Goal: Transaction & Acquisition: Purchase product/service

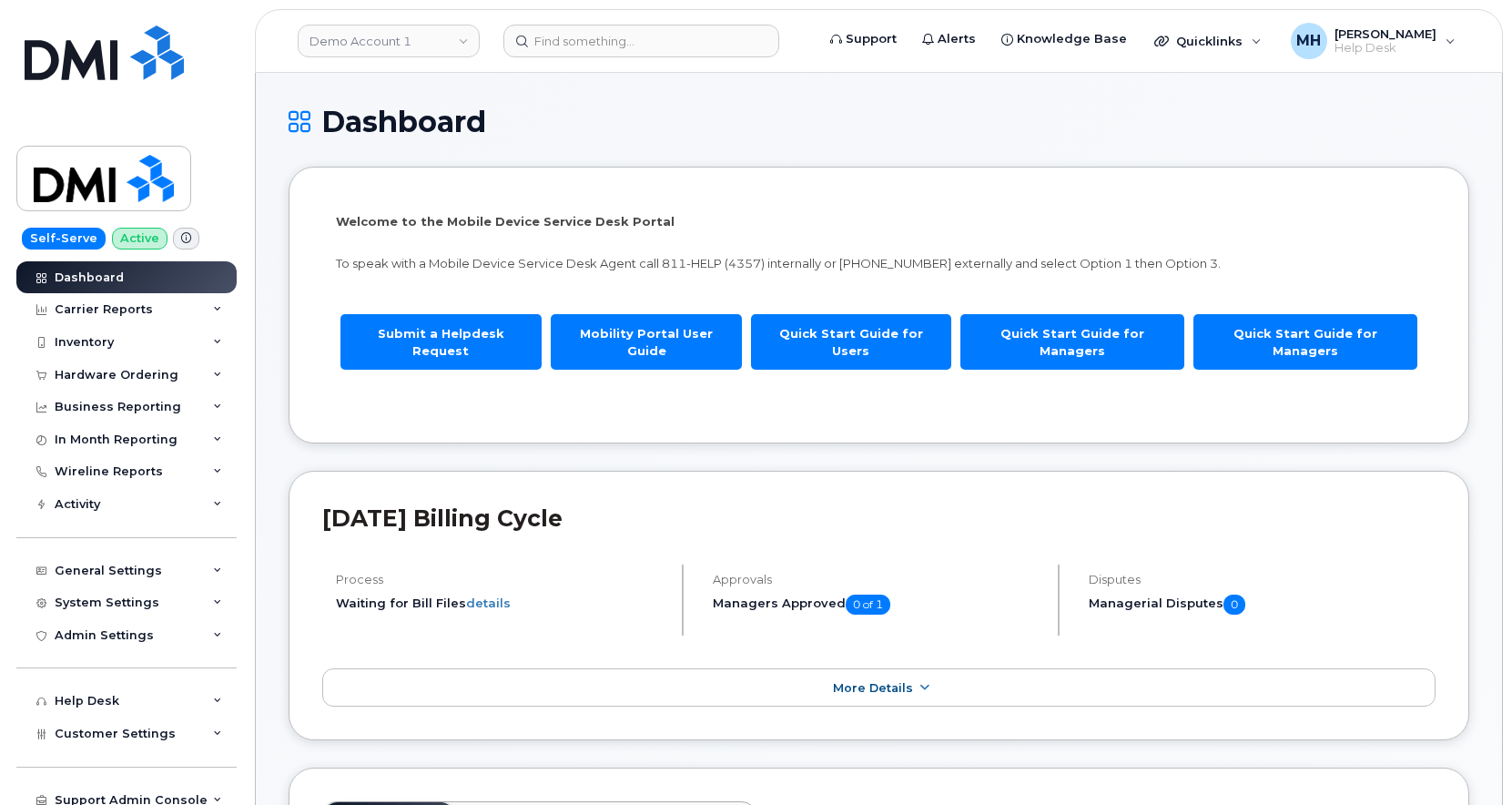
click at [539, 70] on header "Demo Account 1 Support Alerts Knowledge Base Quicklinks Suspend / Cancel Device…" at bounding box center [879, 41] width 1249 height 64
click at [551, 57] on header "Demo Account 1 Support Alerts Knowledge Base Quicklinks Suspend / Cancel Device…" at bounding box center [879, 41] width 1249 height 64
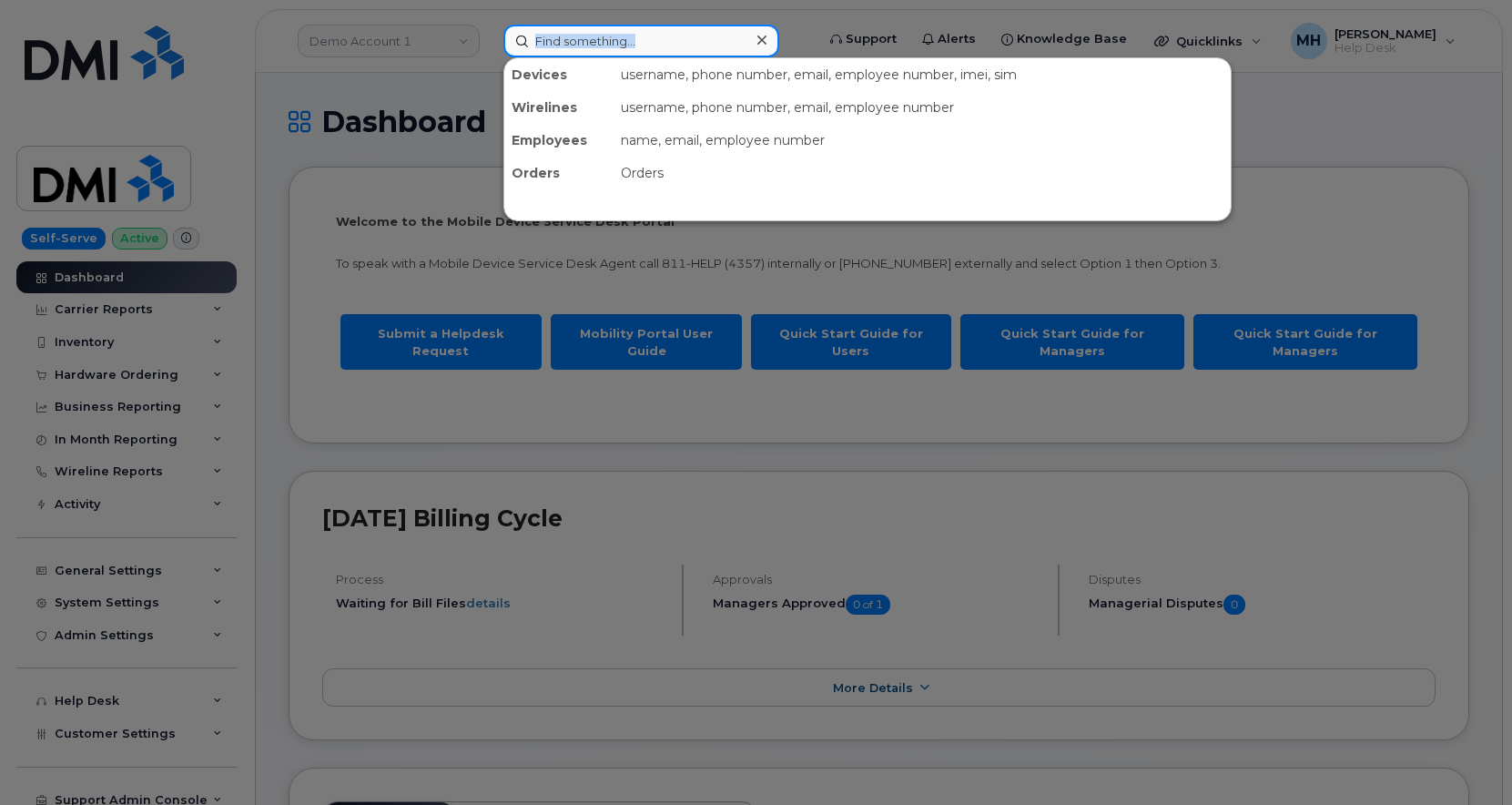
click at [553, 47] on input at bounding box center [642, 41] width 276 height 33
click at [587, 41] on input at bounding box center [642, 41] width 276 height 33
paste input "330-704-7534"
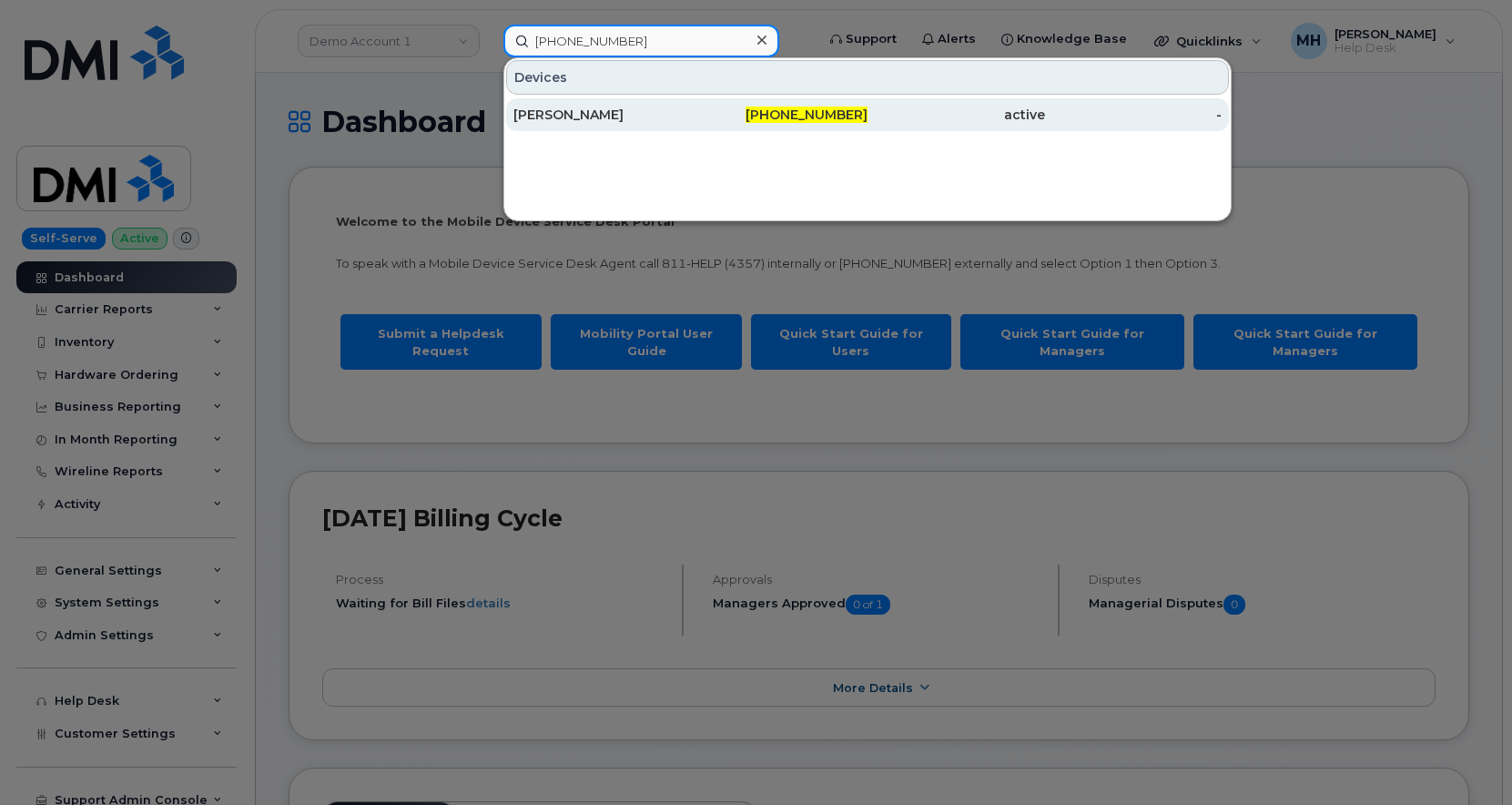
type input "330-704-7534"
click at [596, 117] on div "BRIAN P COYNE" at bounding box center [602, 114] width 178 height 18
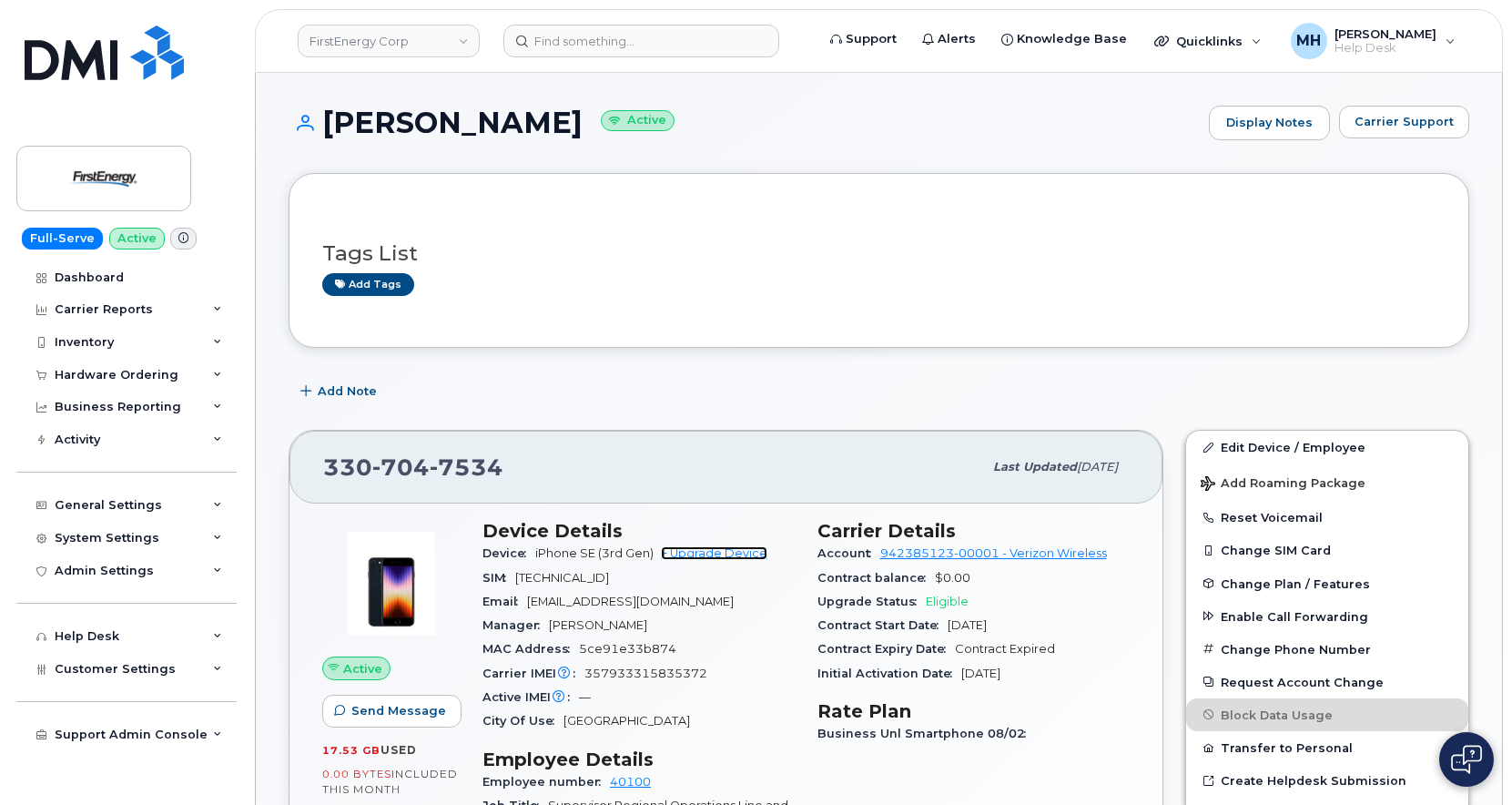
click at [740, 549] on link "+ Upgrade Device" at bounding box center [714, 553] width 106 height 14
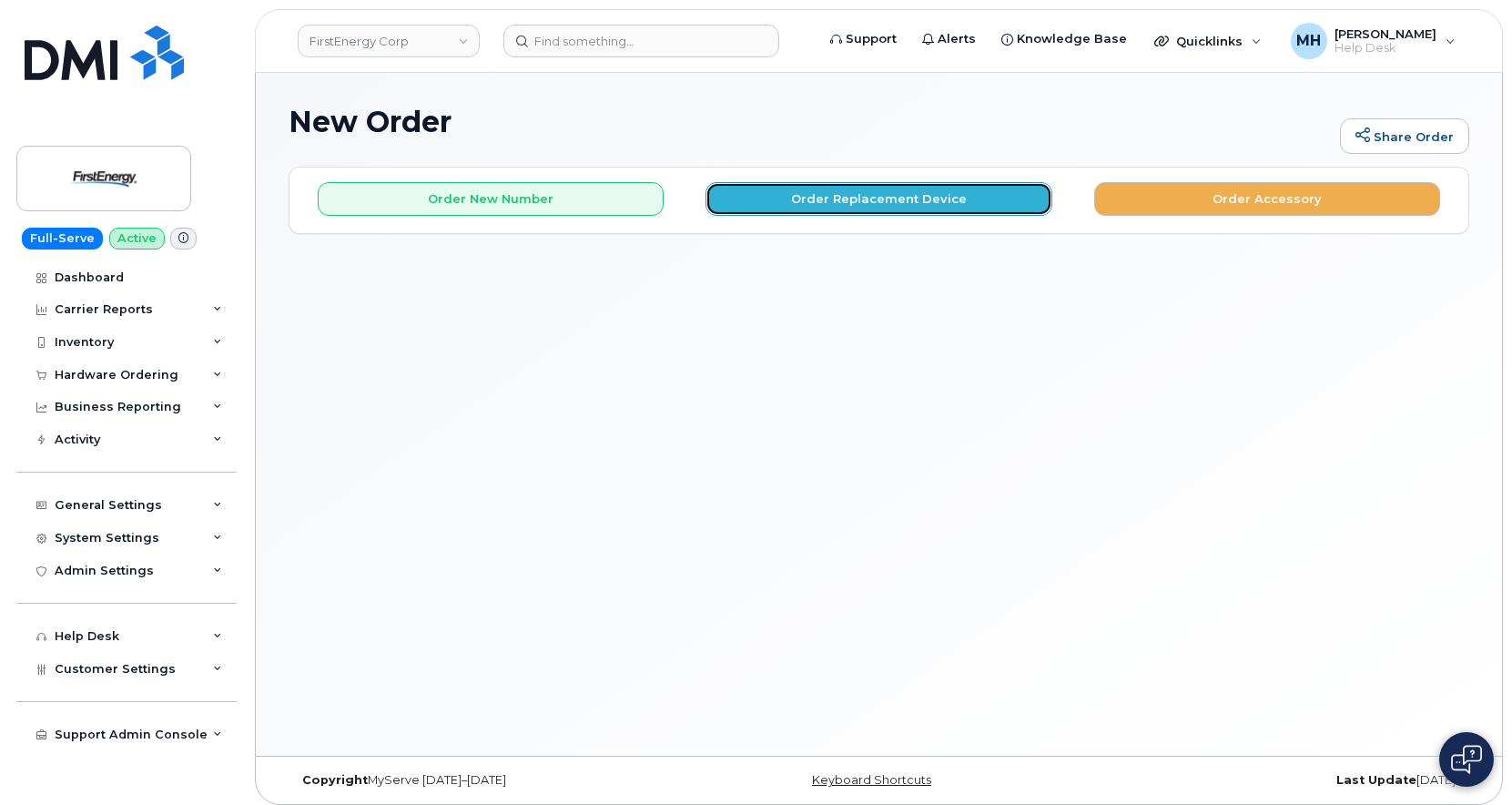
click at [746, 185] on button "Order Replacement Device" at bounding box center [878, 199] width 346 height 34
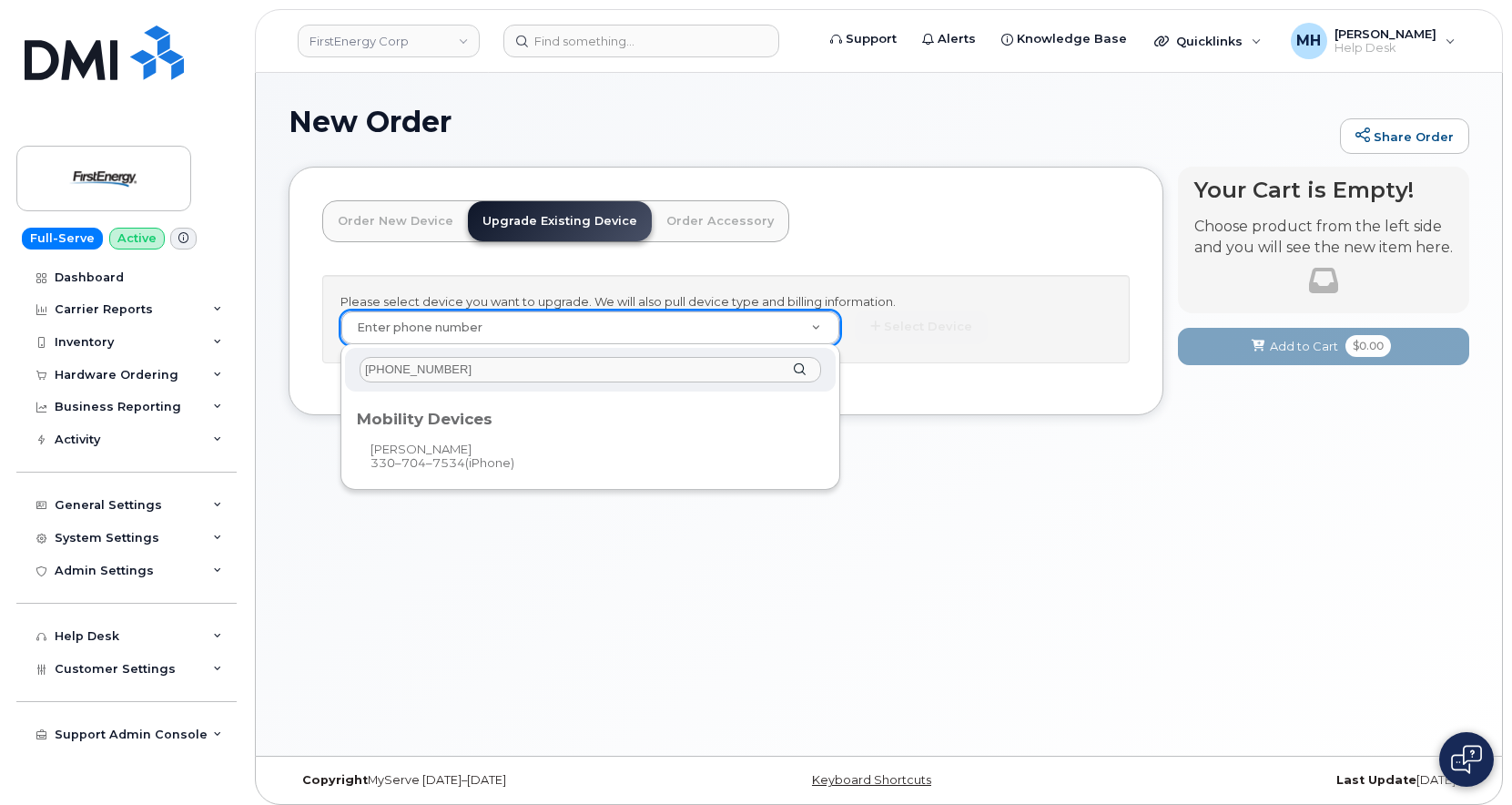
type input "[PHONE_NUMBER]"
click at [456, 421] on div "Mobility Devices" at bounding box center [591, 415] width 467 height 22
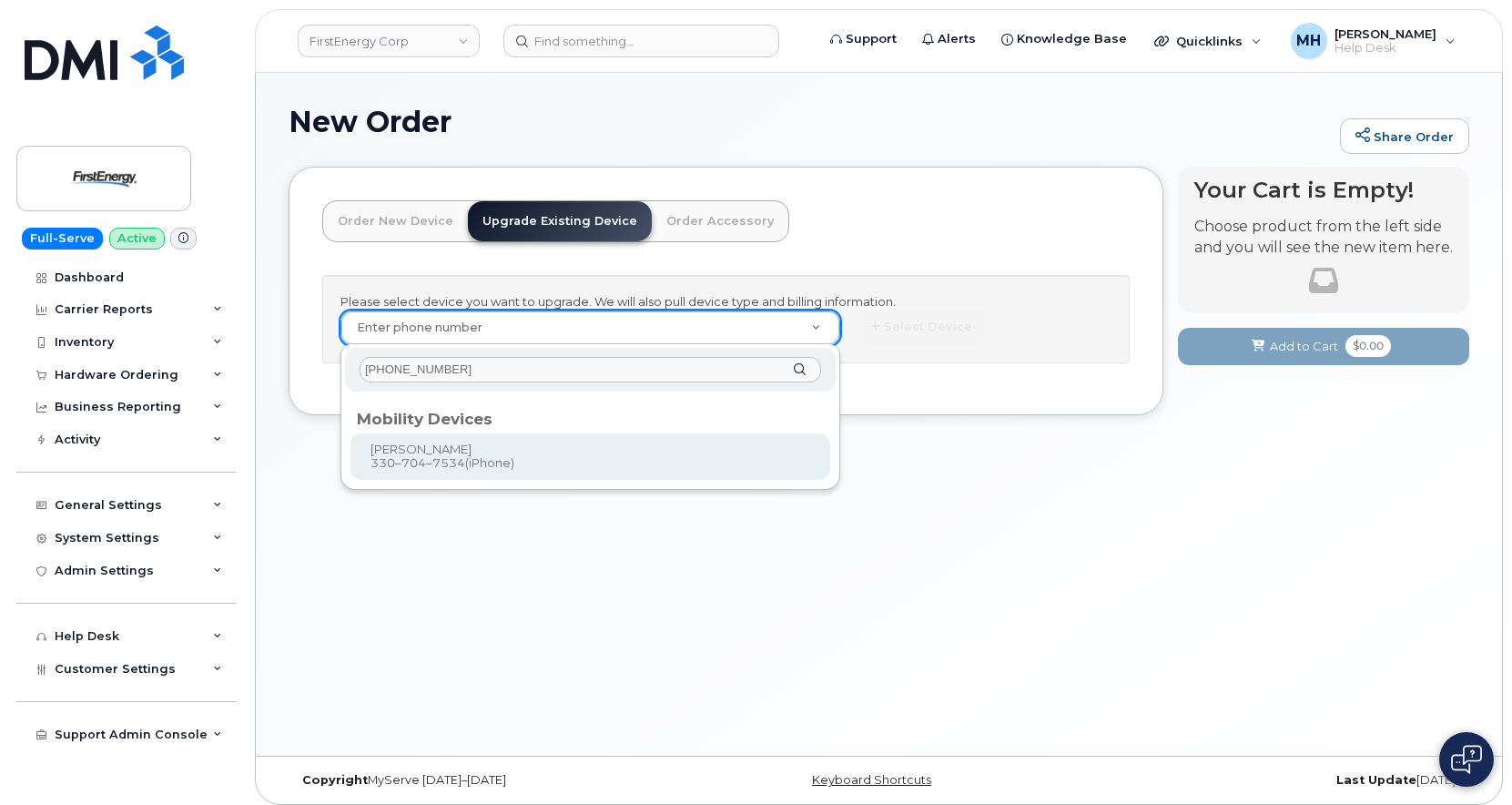
type input "831322"
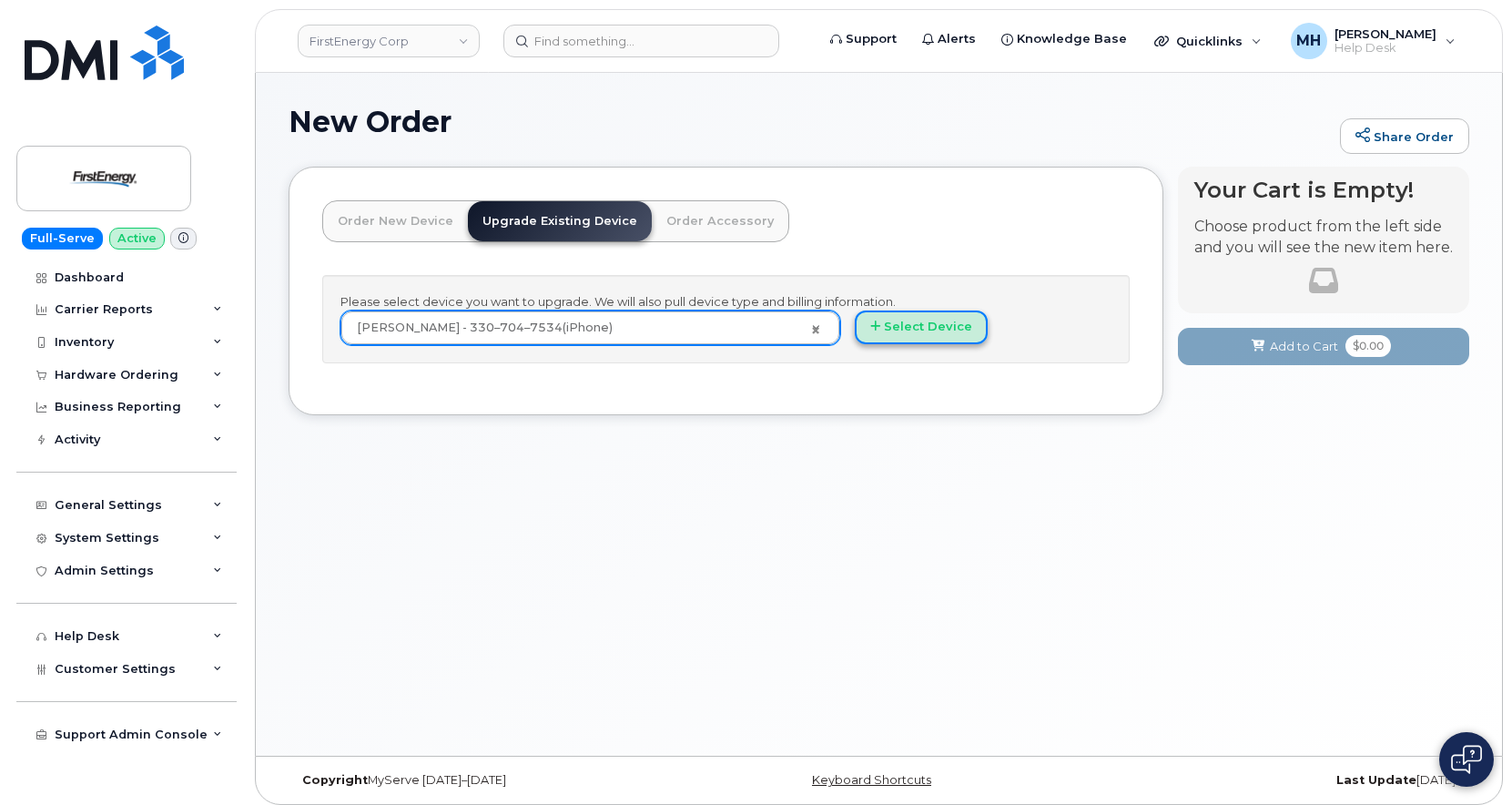
click at [969, 326] on button "Select Device" at bounding box center [921, 327] width 133 height 34
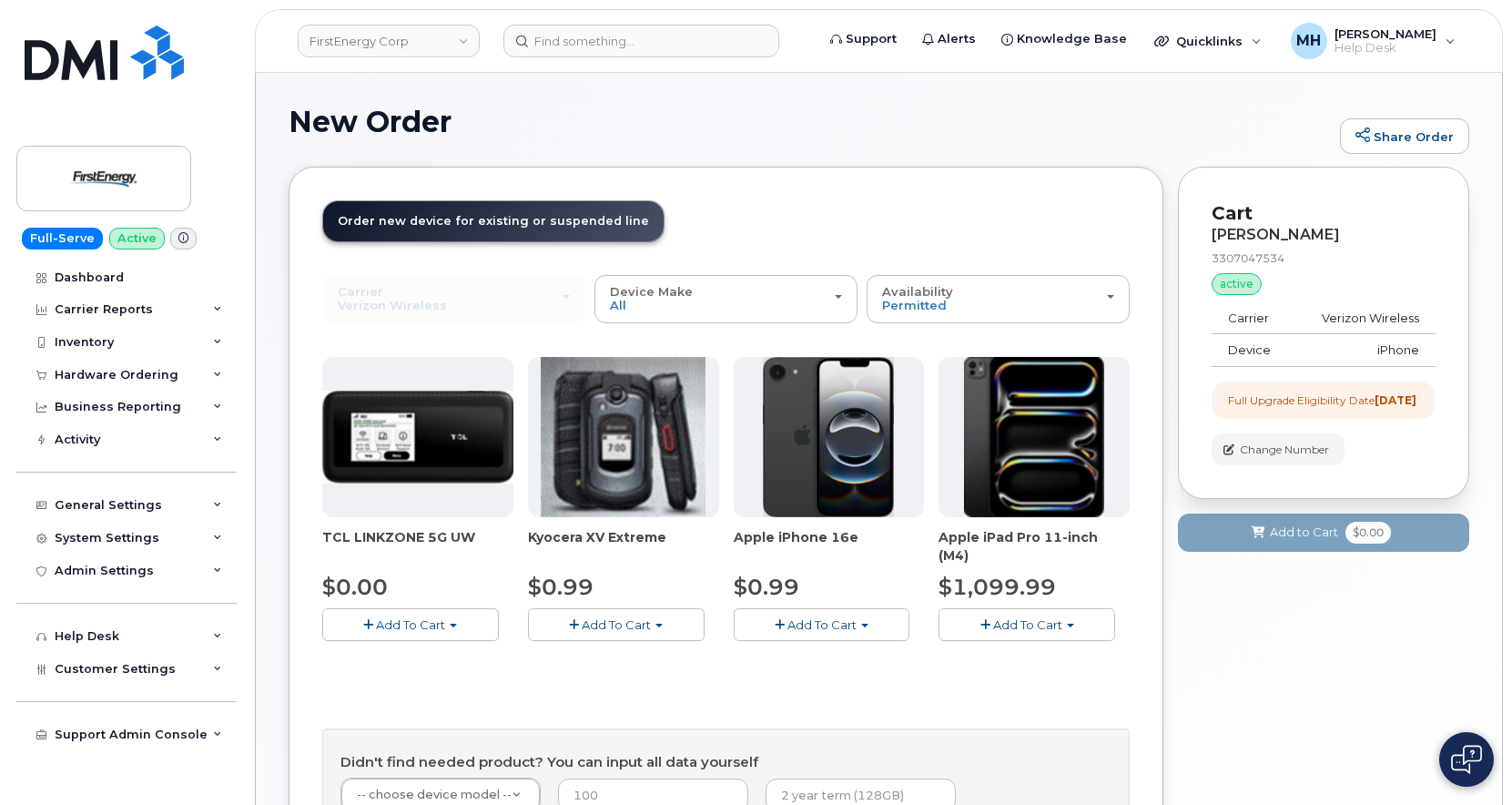
click at [839, 631] on span "Add To Cart" at bounding box center [822, 625] width 69 height 14
click at [826, 657] on link "$0.99 - 2 Year Upgrade" at bounding box center [826, 659] width 176 height 23
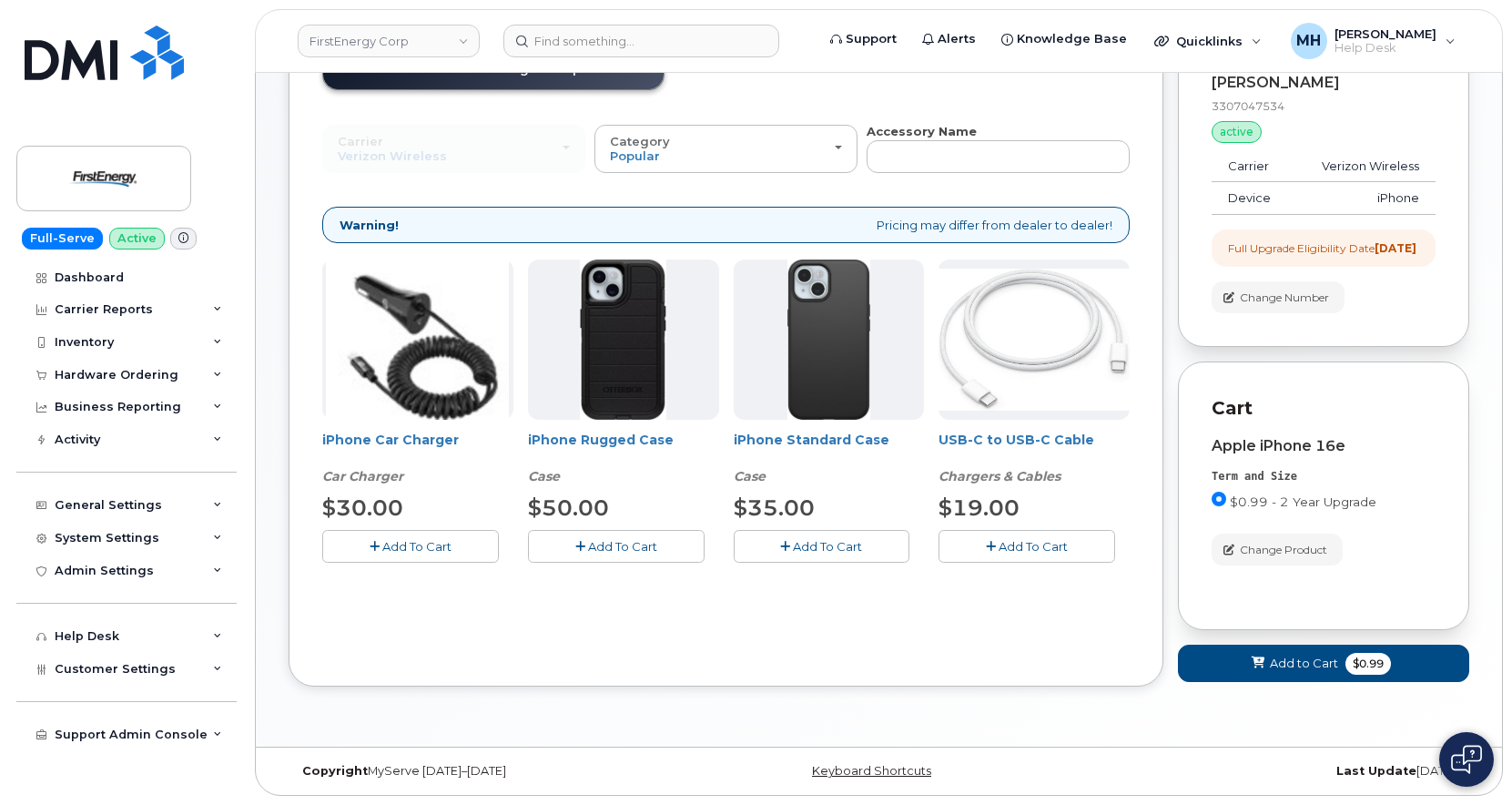
scroll to position [168, 0]
click at [476, 540] on button "Add To Cart" at bounding box center [410, 545] width 177 height 32
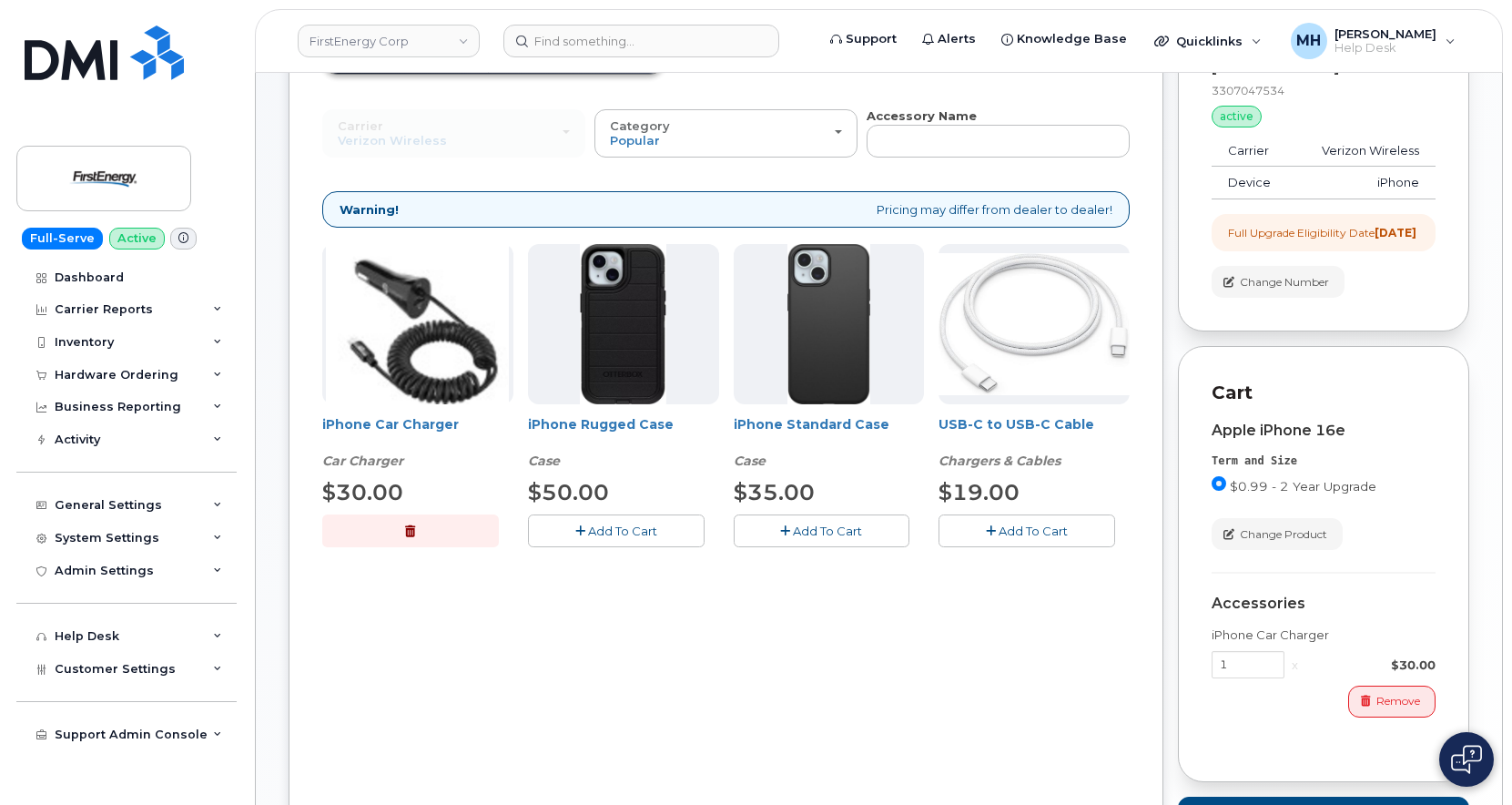
click at [839, 524] on span "Add To Cart" at bounding box center [828, 531] width 69 height 14
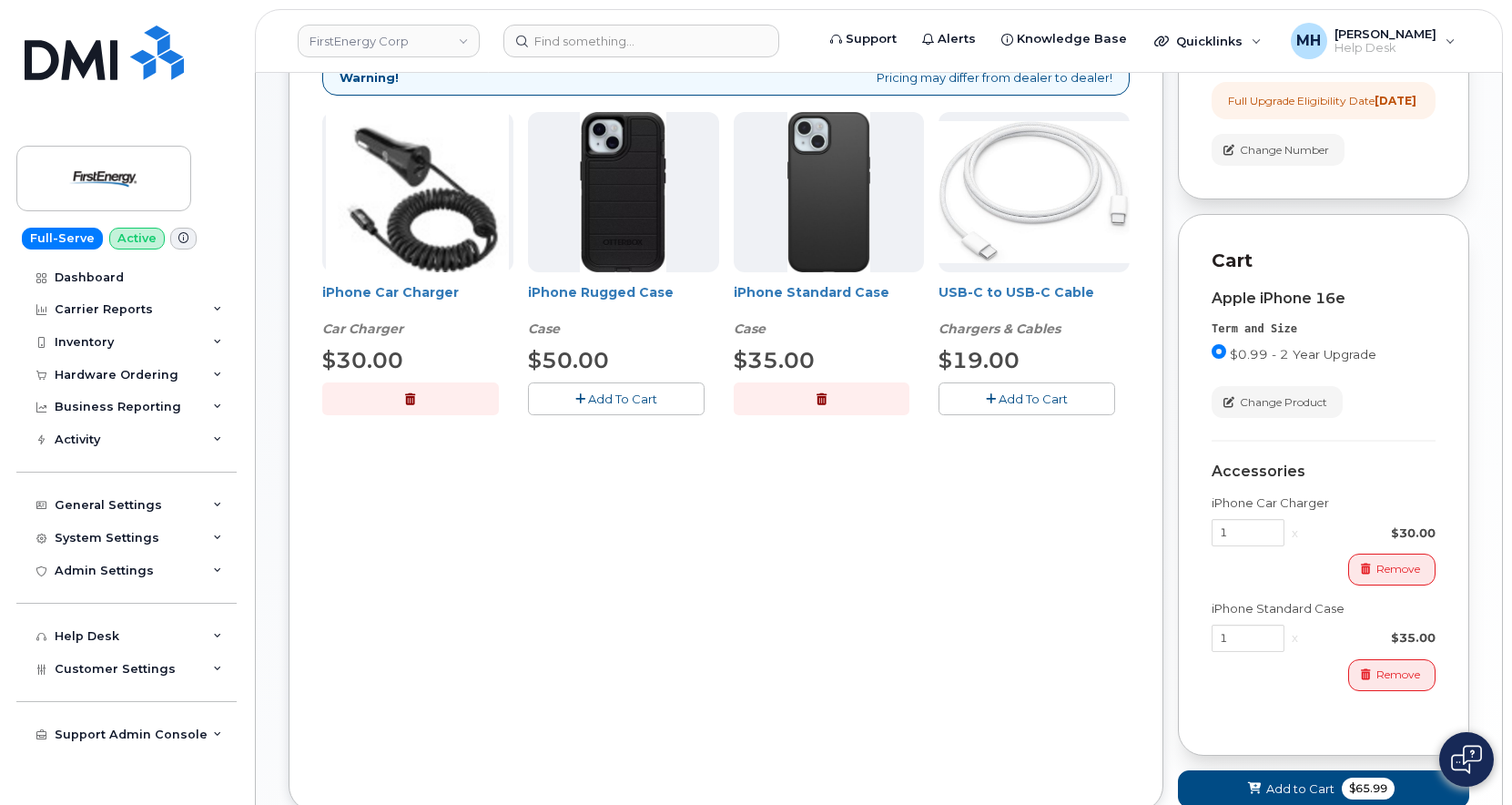
scroll to position [441, 0]
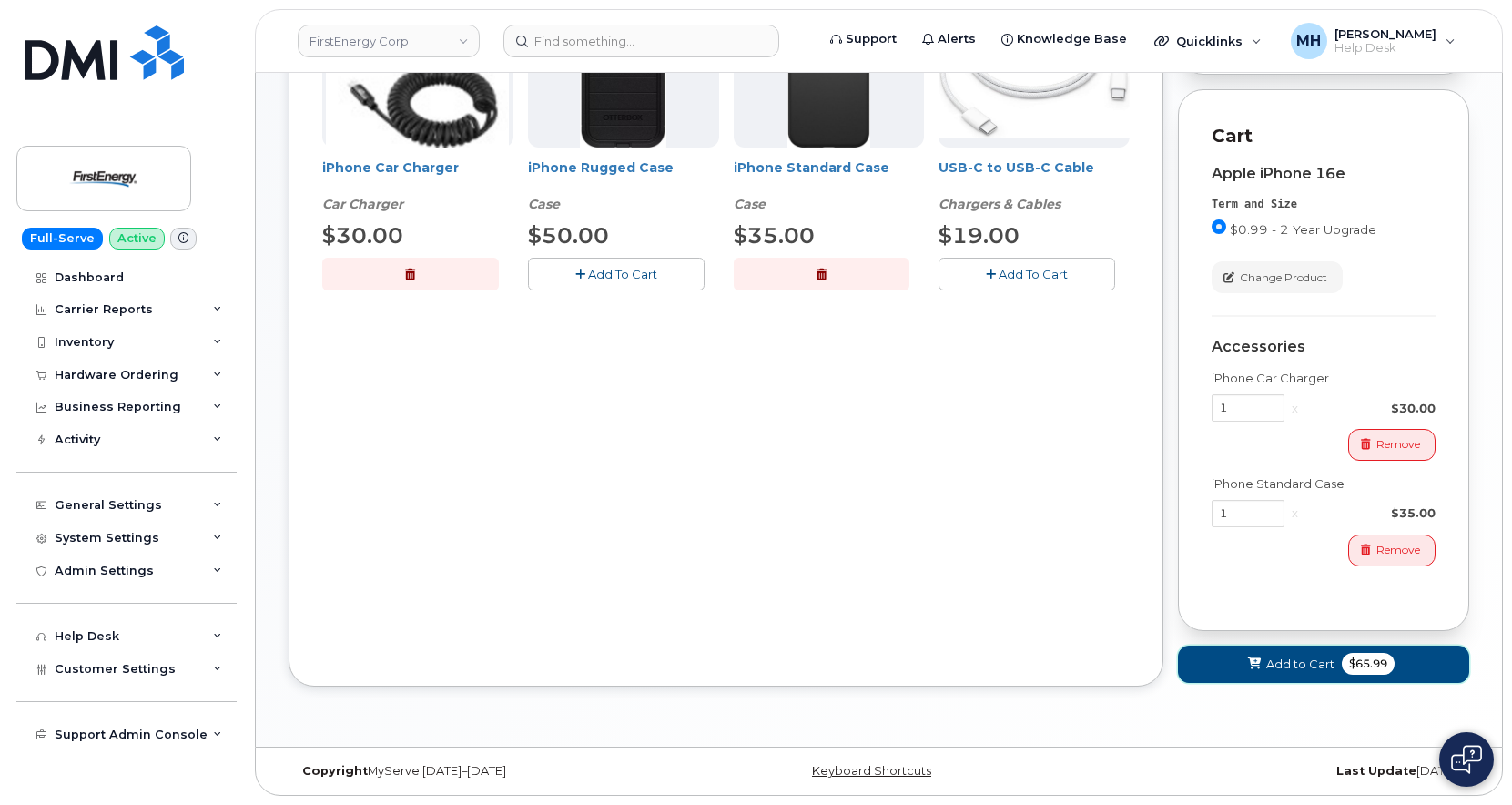
click at [1259, 660] on icon at bounding box center [1254, 664] width 13 height 12
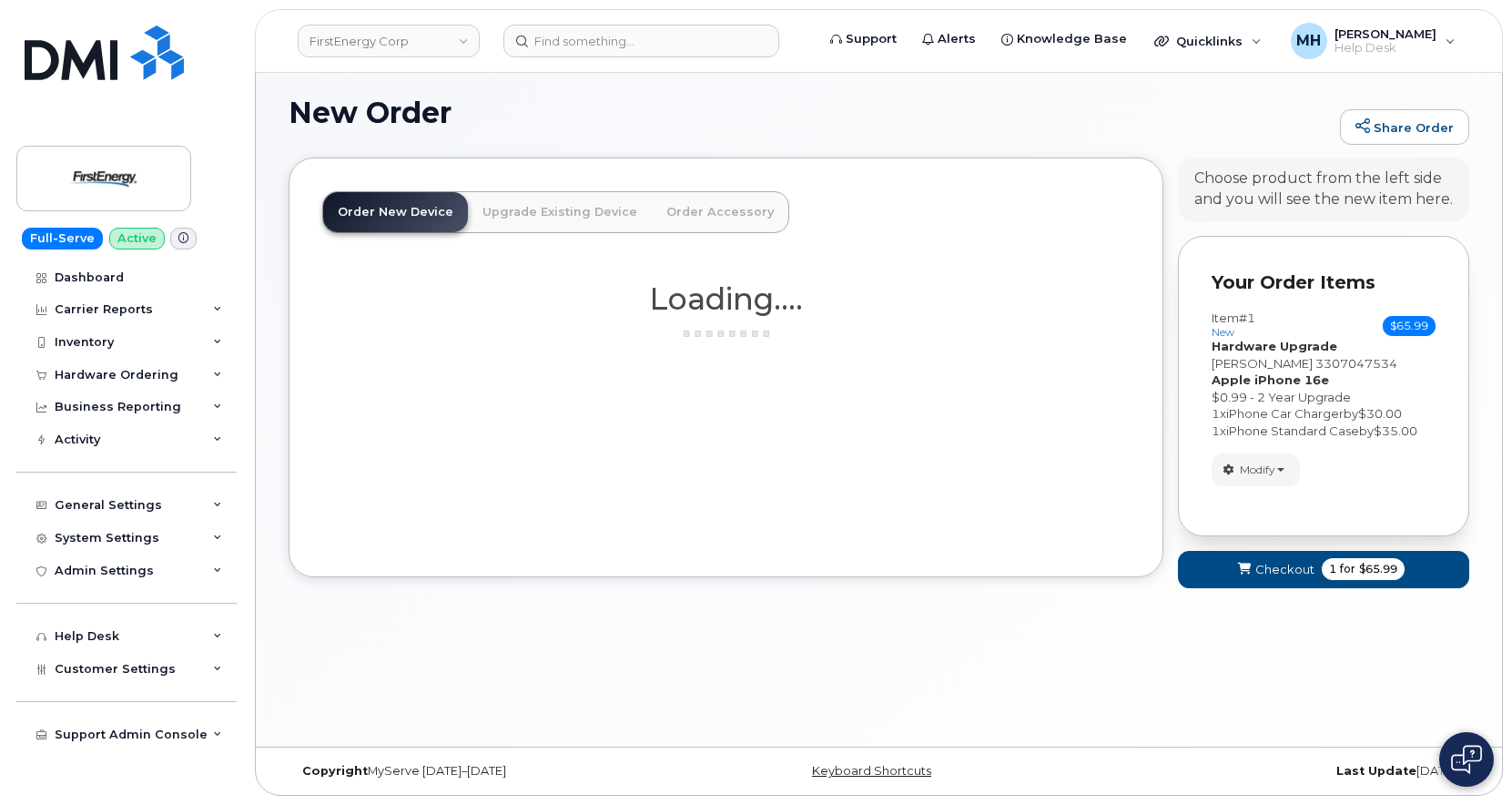
scroll to position [9, 0]
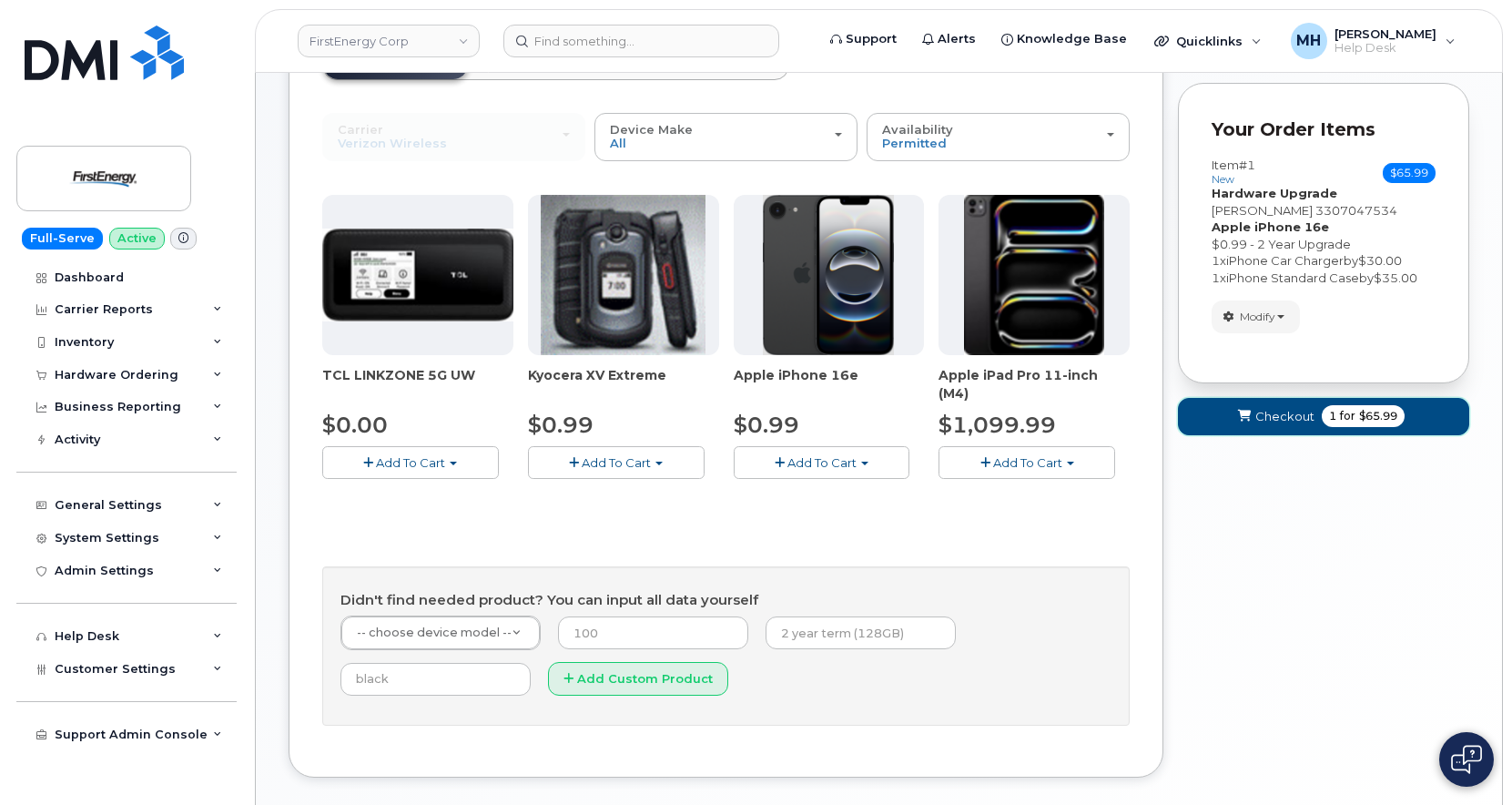
drag, startPoint x: 1221, startPoint y: 428, endPoint x: 1207, endPoint y: 428, distance: 14.0
click at [1221, 427] on button "Checkout 1 for $65.99" at bounding box center [1324, 416] width 291 height 38
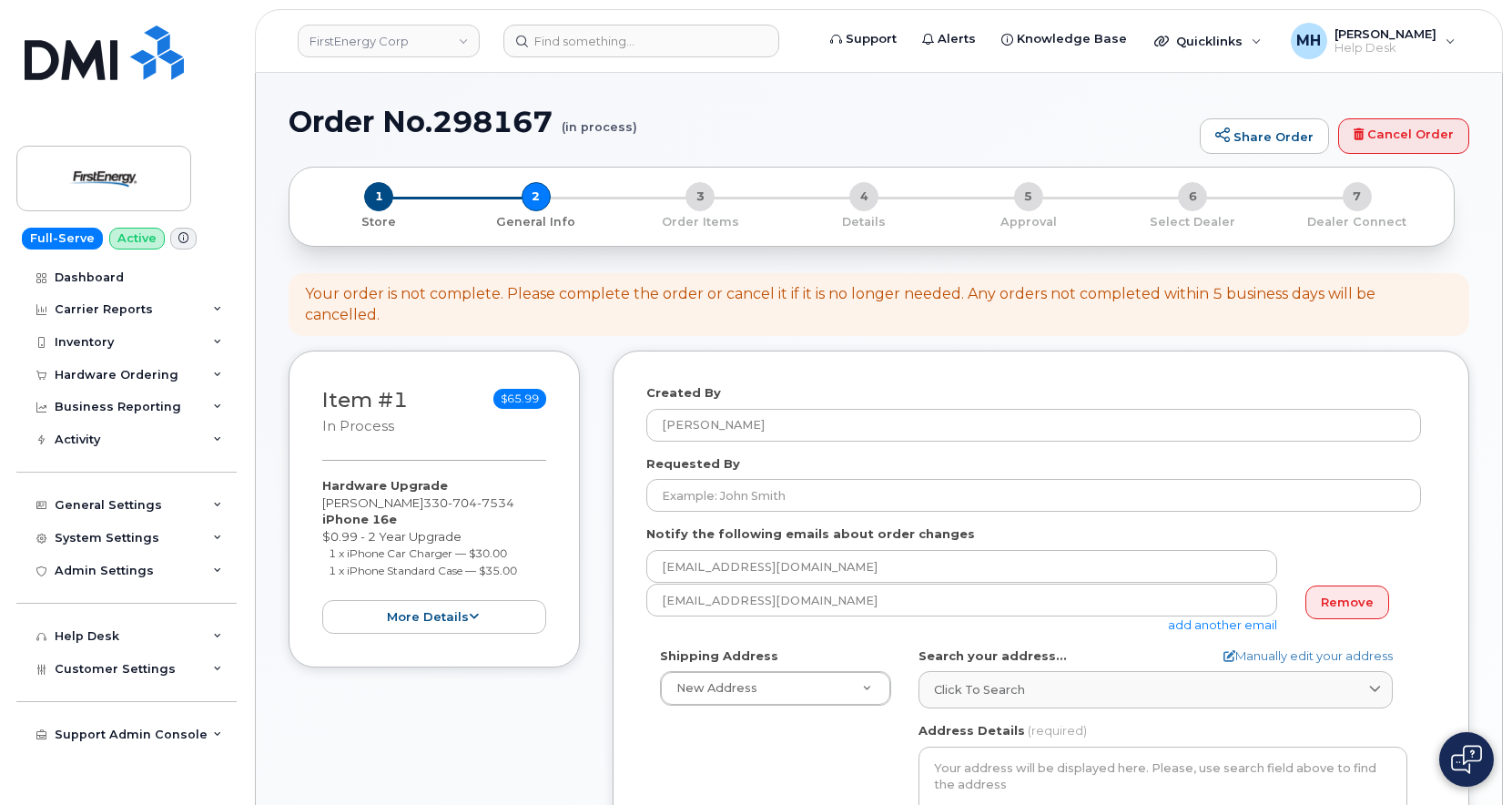
select select
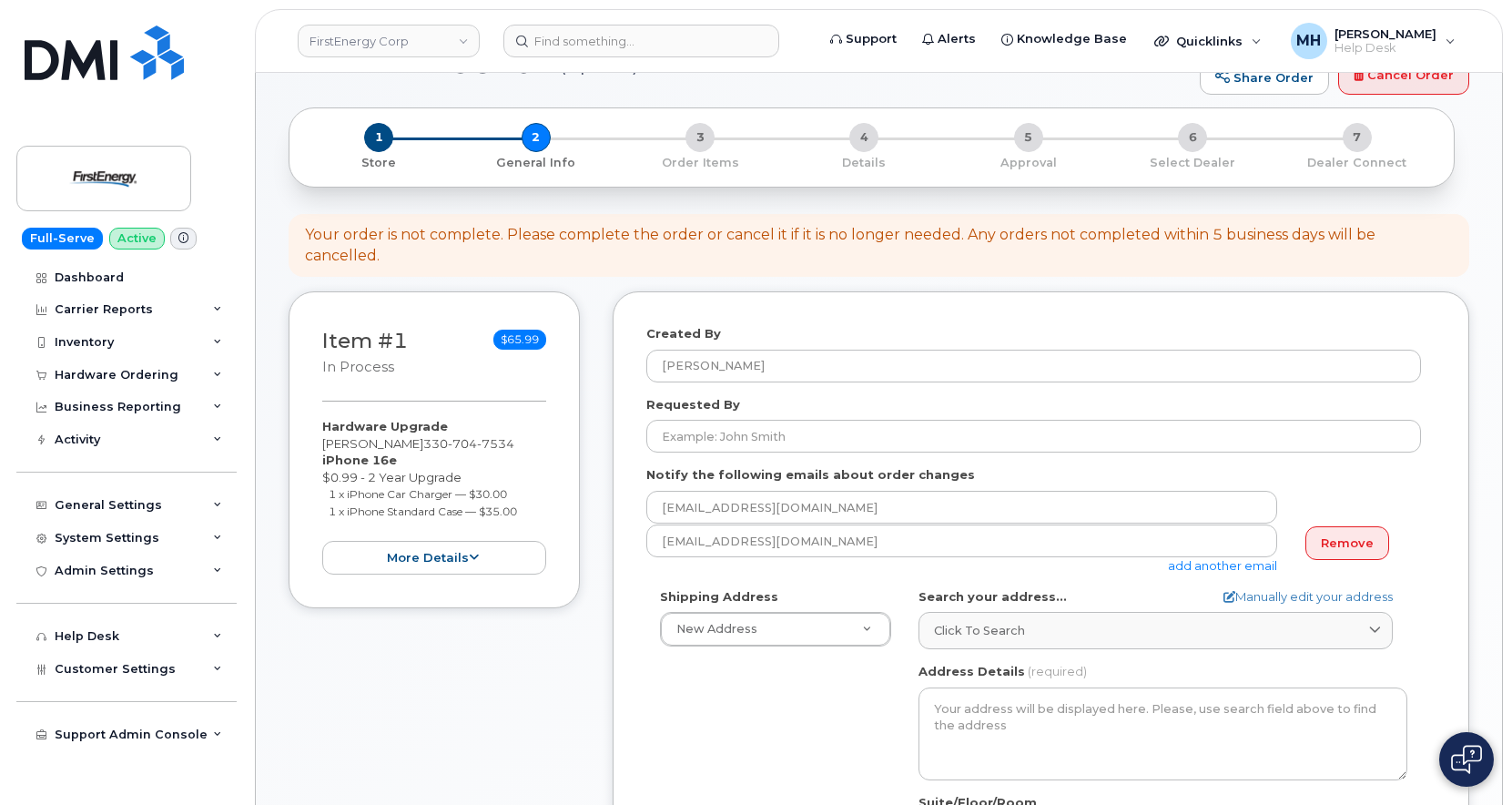
scroll to position [91, 0]
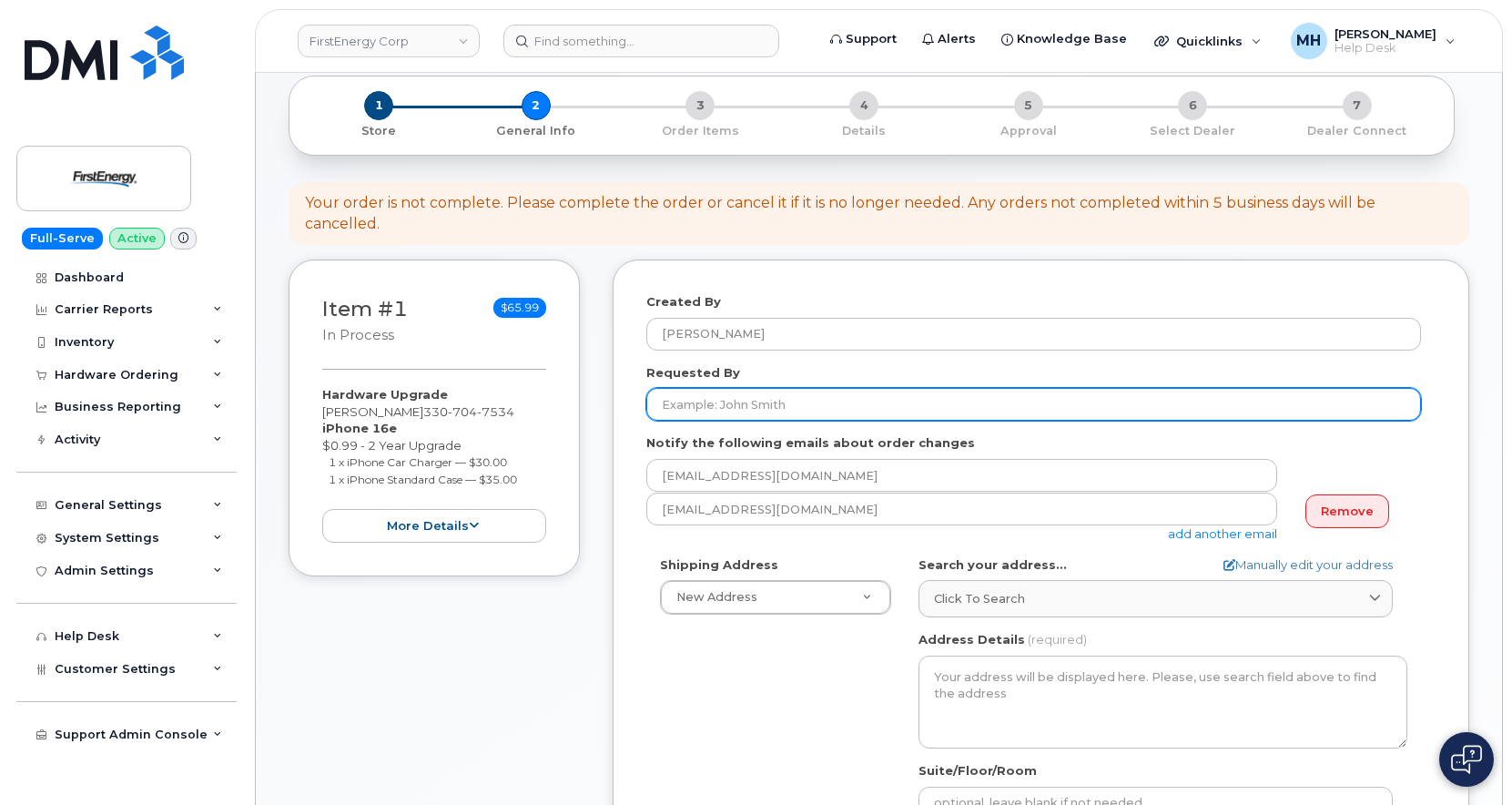
click at [768, 388] on input "Requested By" at bounding box center [1033, 404] width 775 height 33
paste input "Brian P Coyne"
type input "Brian P Coyne"
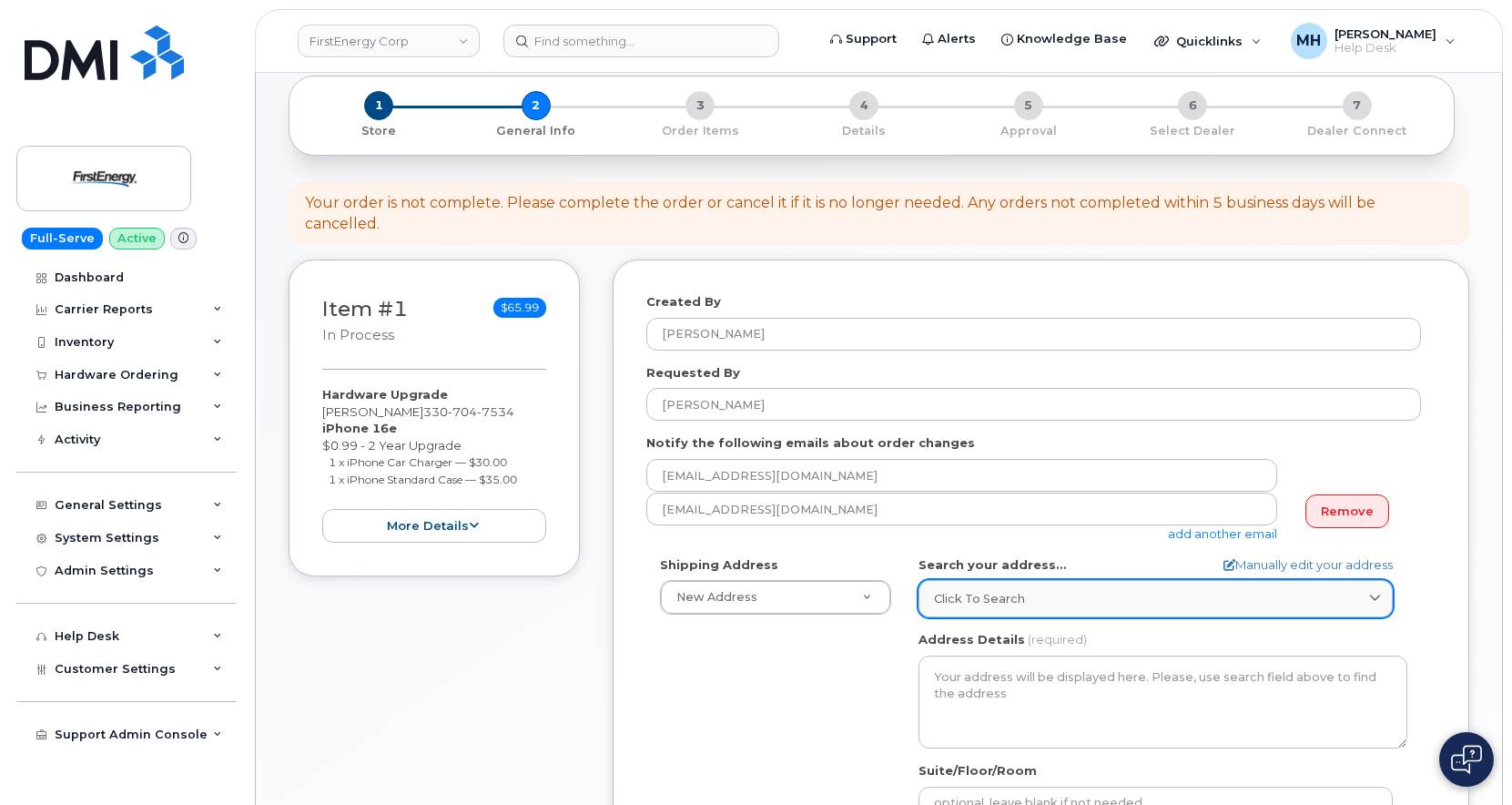
click at [976, 596] on link "Click to search" at bounding box center [1156, 598] width 475 height 38
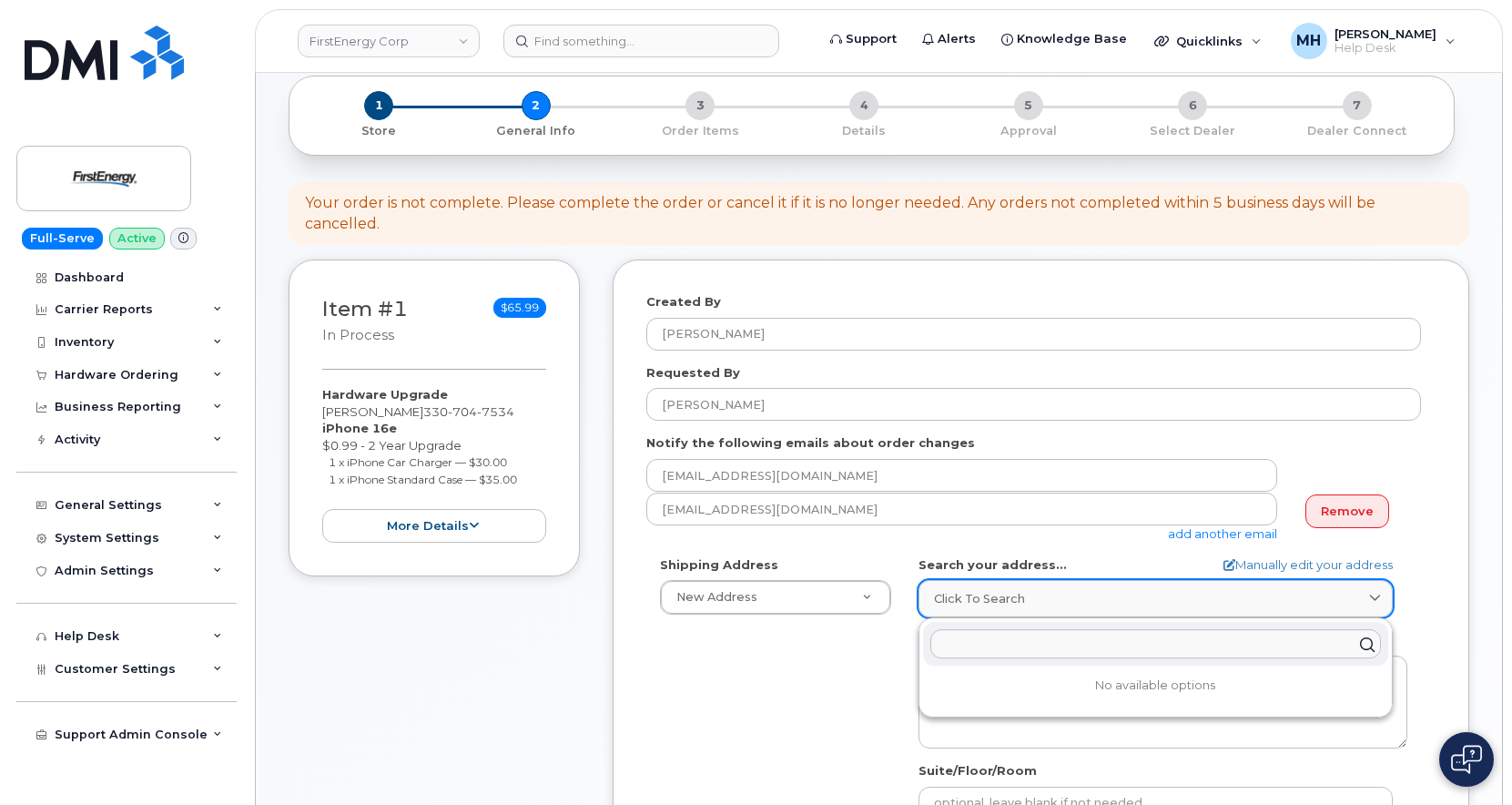
paste input "1745 Rockbridge CT SE Canton, OH 44709"
type input "1745 Rockbridge CT SE Canton, OH 44709"
click at [1008, 673] on div "1745 Rockbridge Ct SE Canton OH 44709-4811" at bounding box center [1156, 687] width 465 height 30
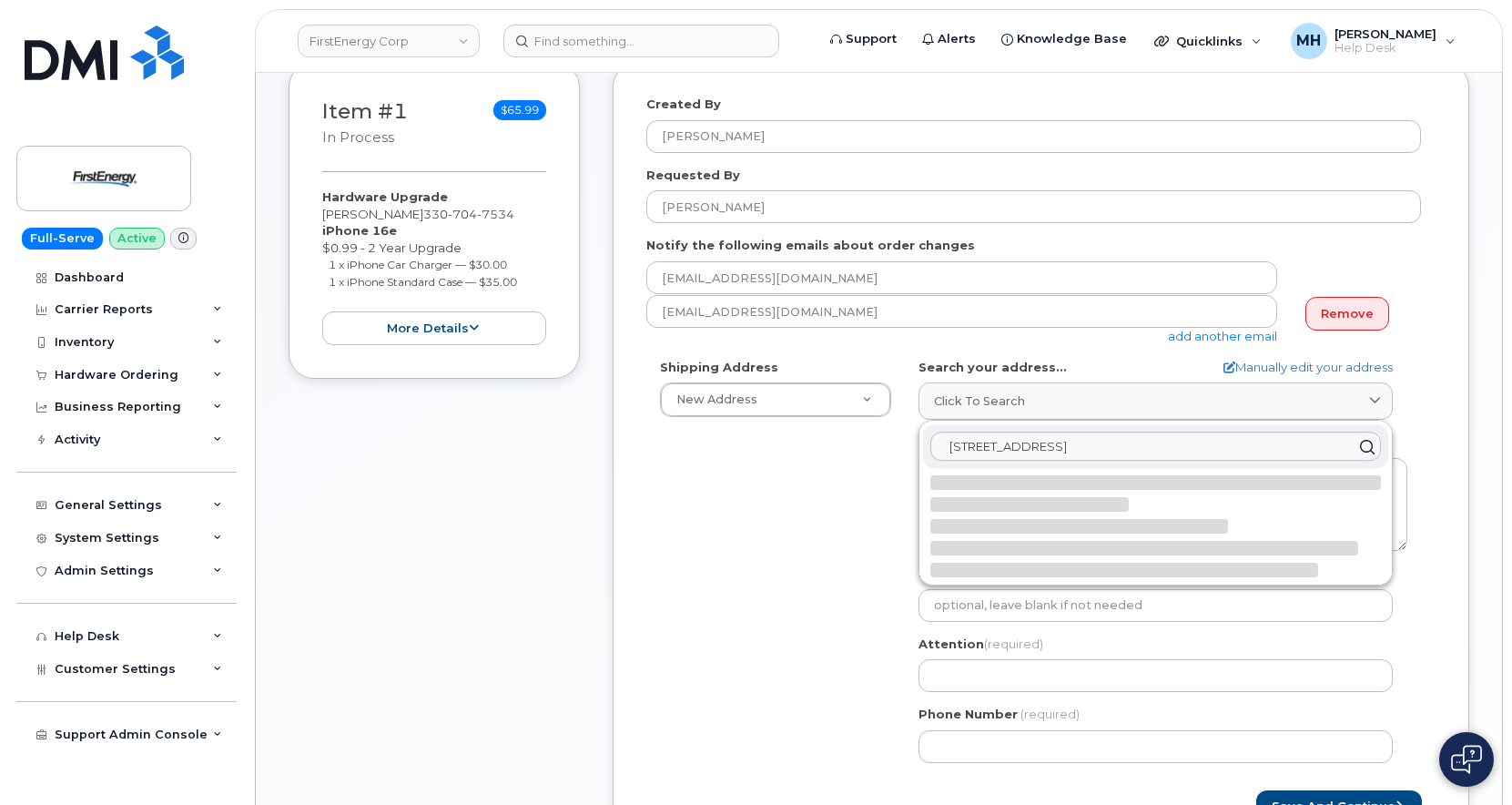
select select
type textarea "1745 Rockbridge Ct SE CANTON OH 44709-4811 UNITED STATES"
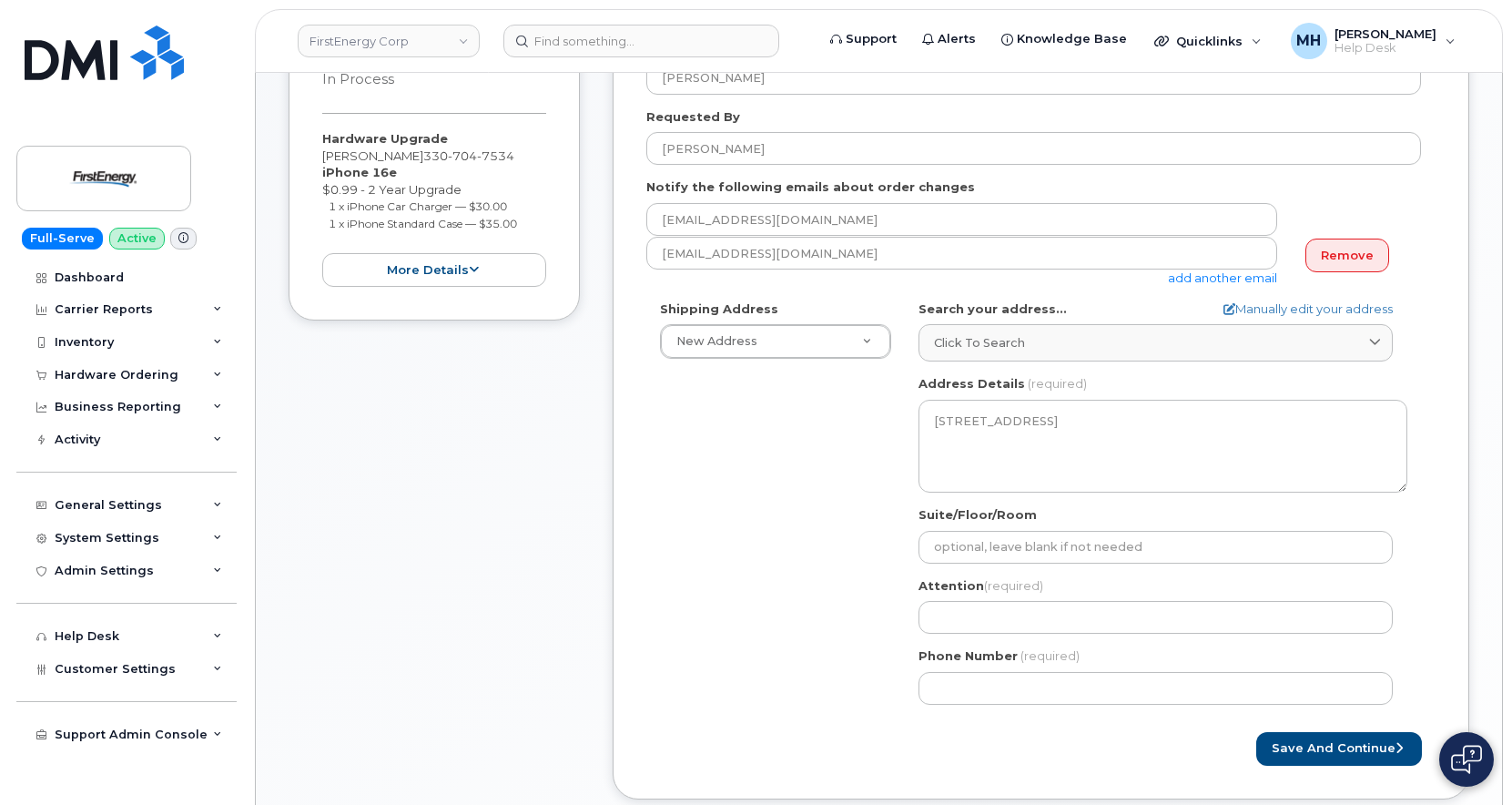
scroll to position [364, 0]
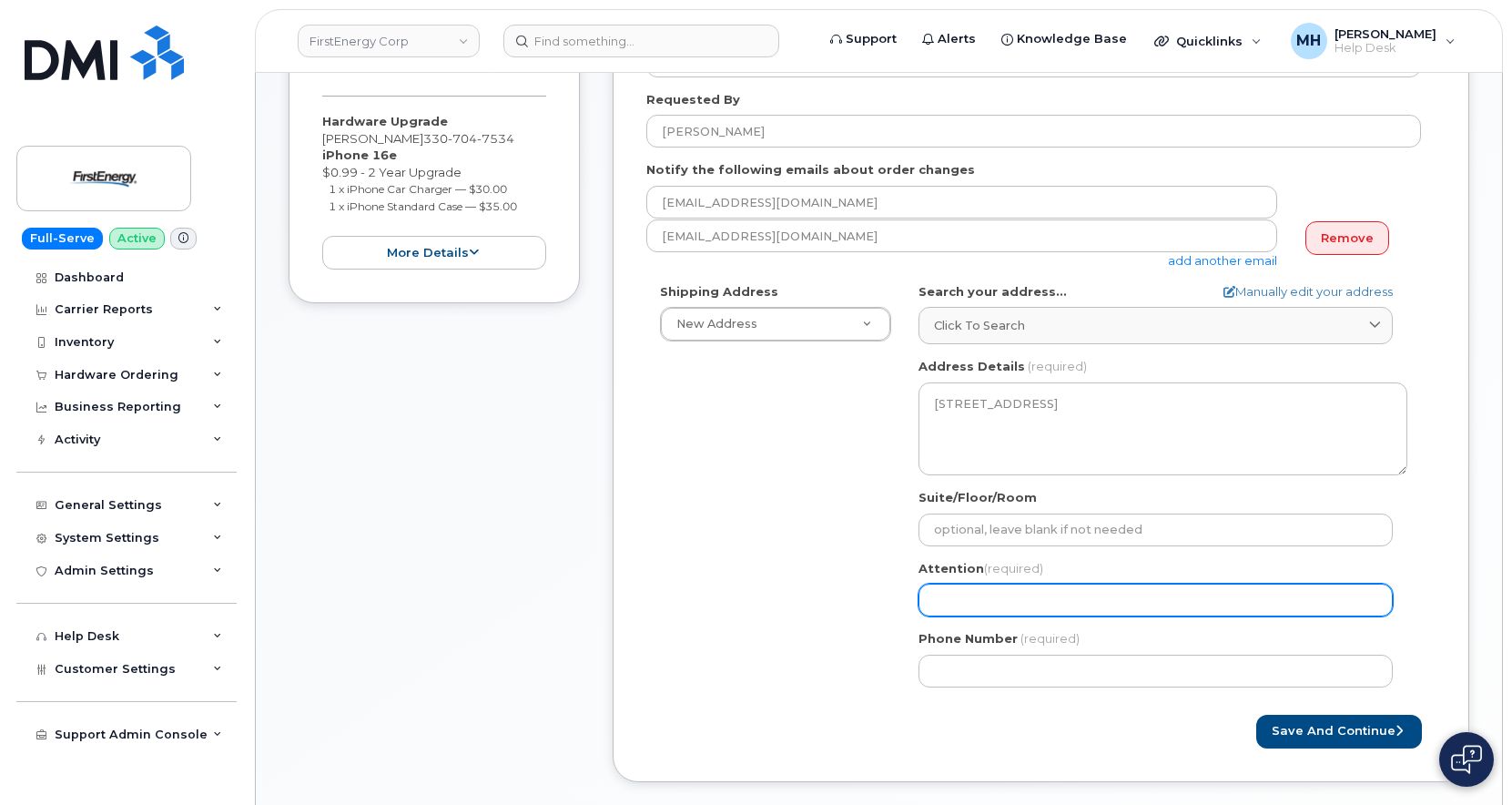
click at [952, 584] on input "Attention (required)" at bounding box center [1156, 600] width 475 height 33
paste input "Brian P Coyne"
select select
type input "Brian P Coyne"
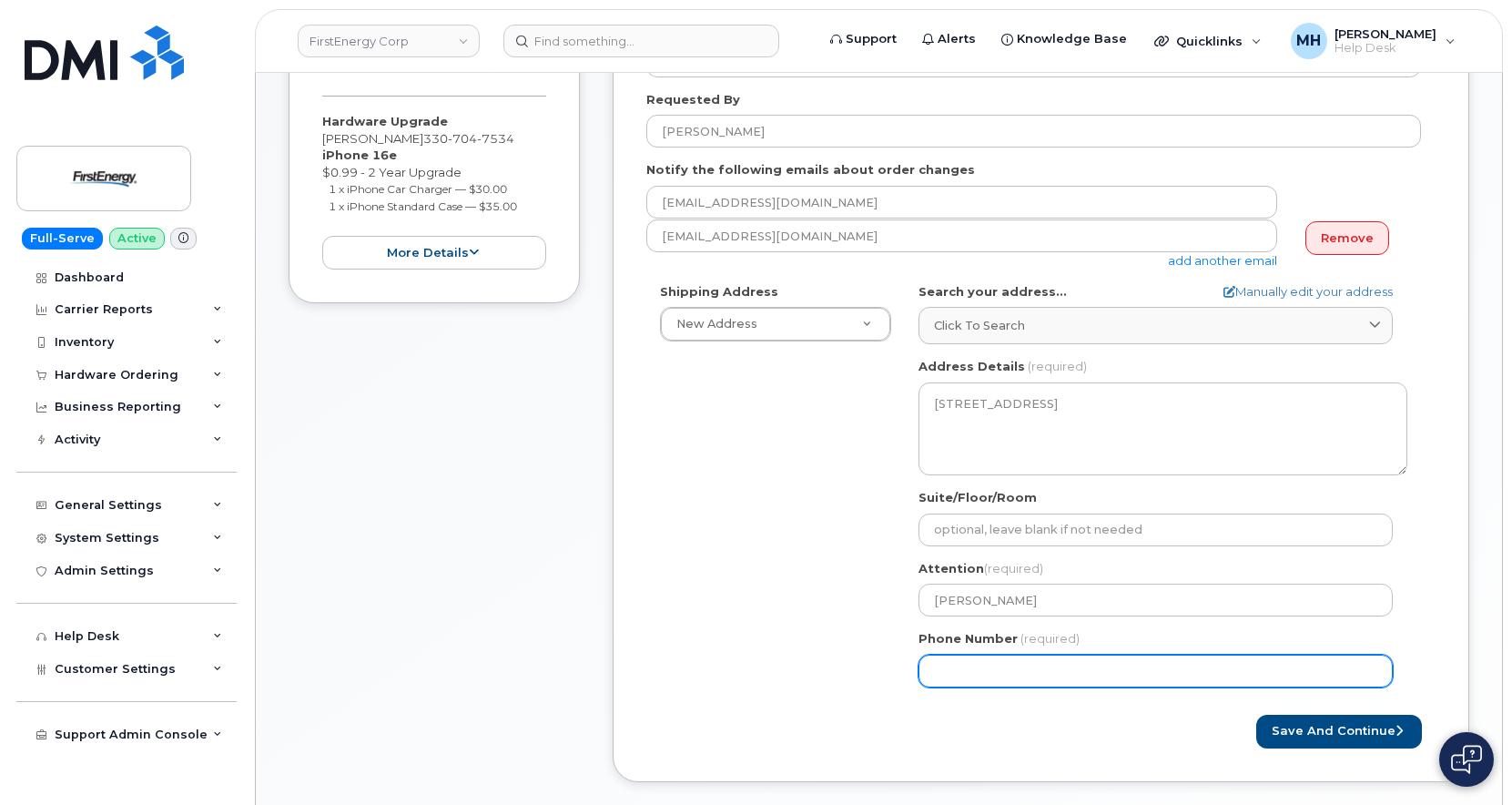
click at [993, 654] on input "Phone Number" at bounding box center [1156, 671] width 475 height 33
click at [991, 654] on input "Phone Number" at bounding box center [1156, 671] width 475 height 33
select select
type input "3307047534"
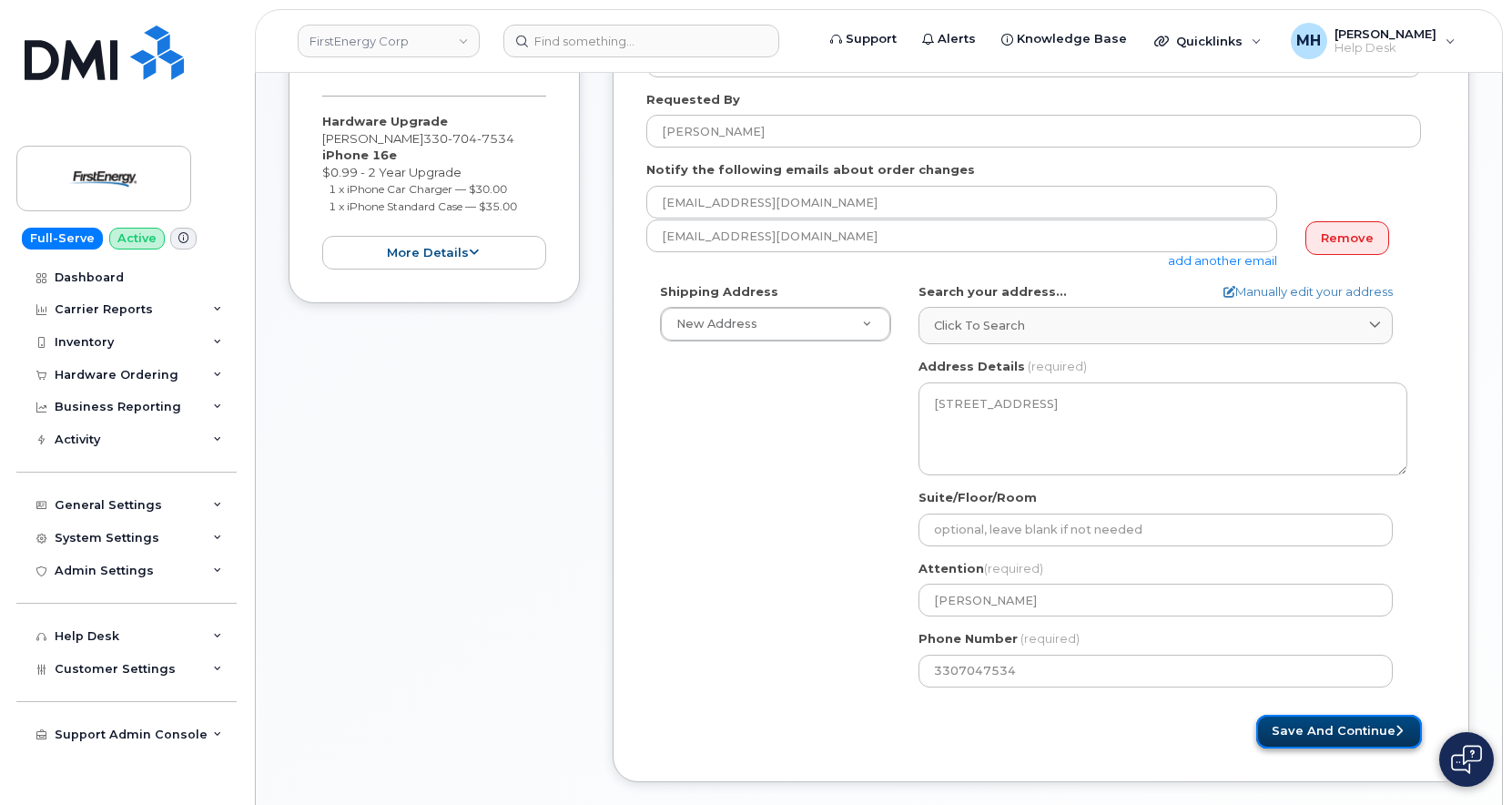
click at [1269, 719] on button "Save and Continue" at bounding box center [1339, 732] width 166 height 34
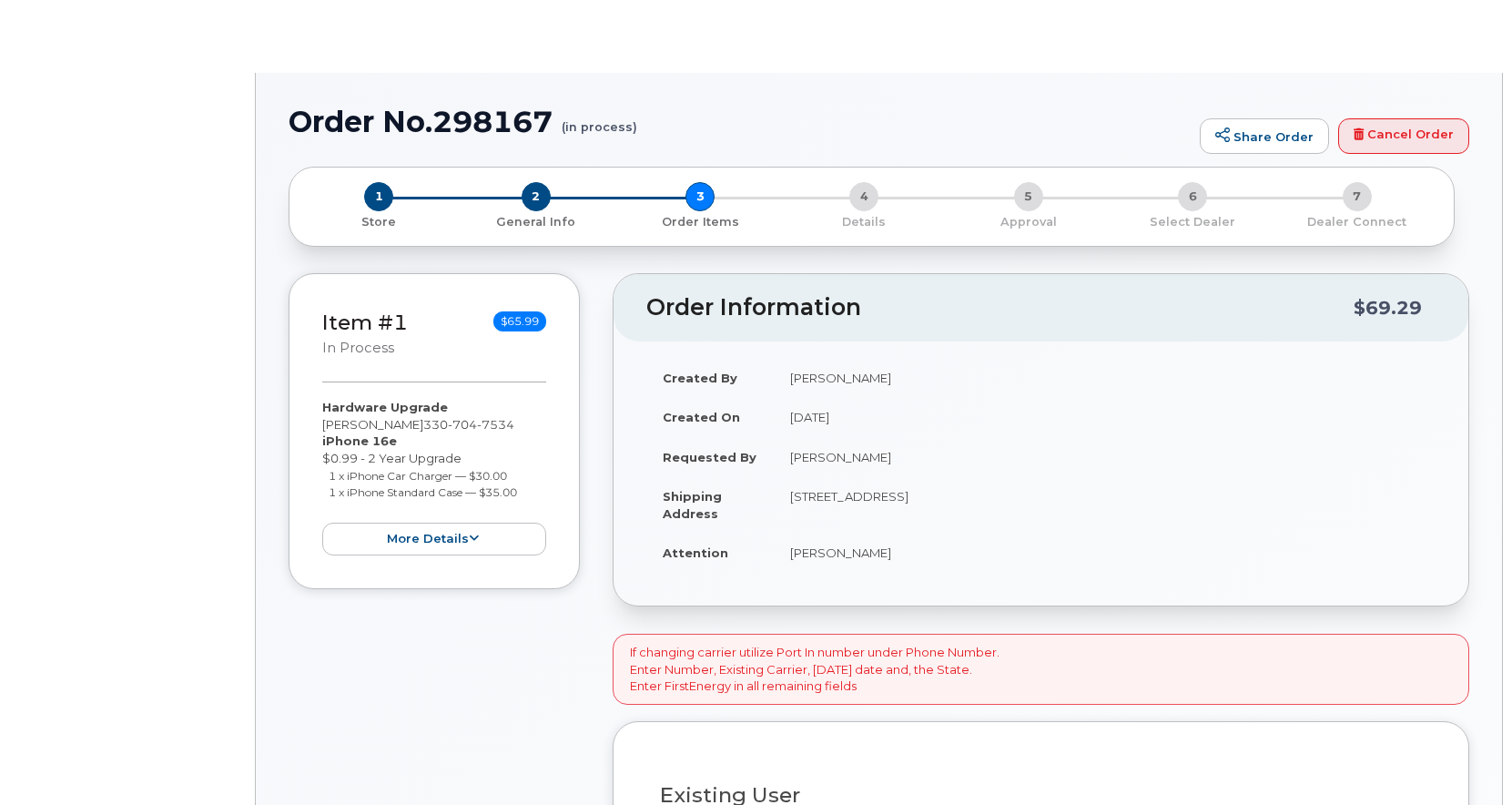
type input "BRIAN P COYNE"
select select "2066478"
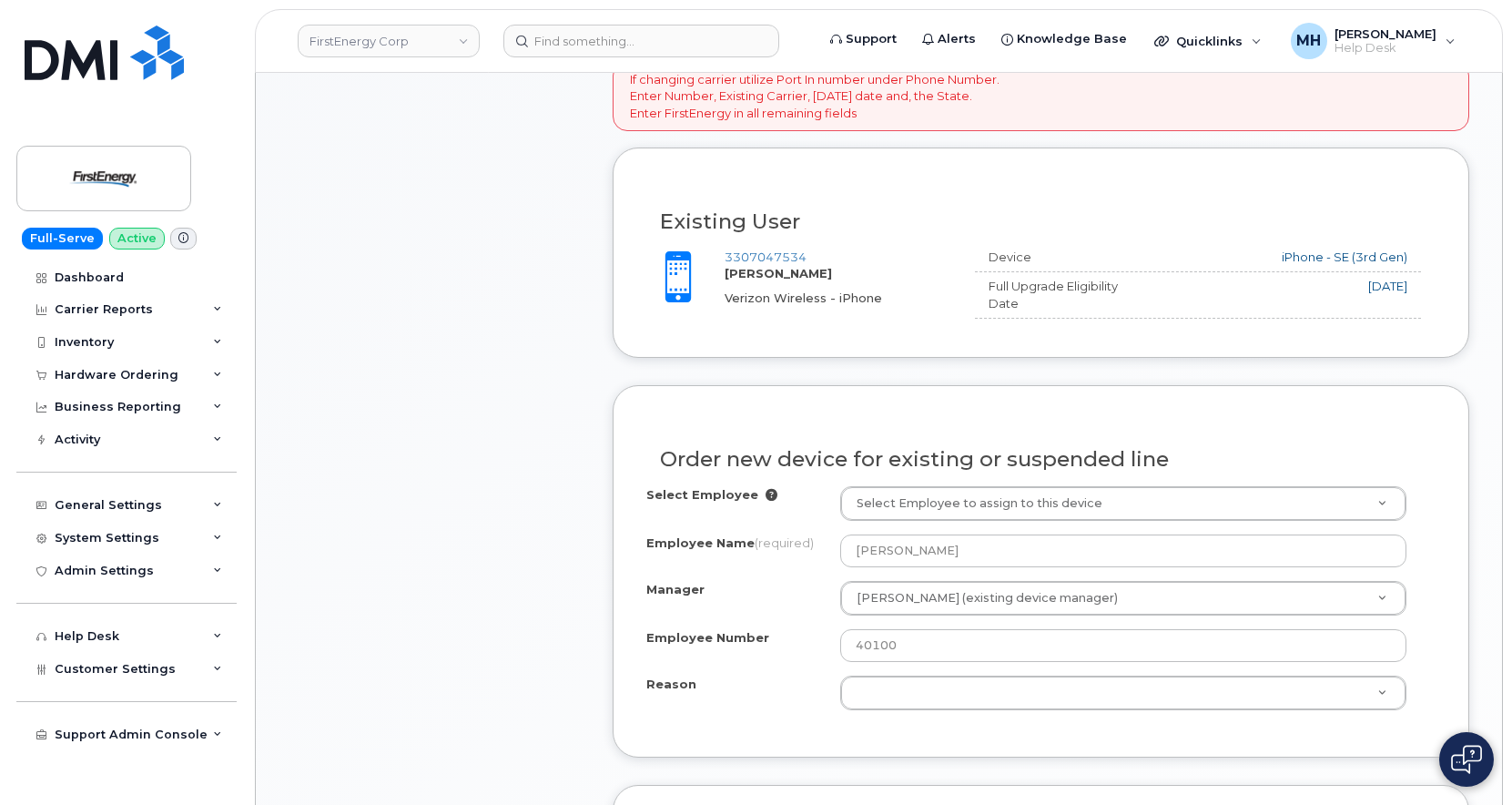
scroll to position [911, 0]
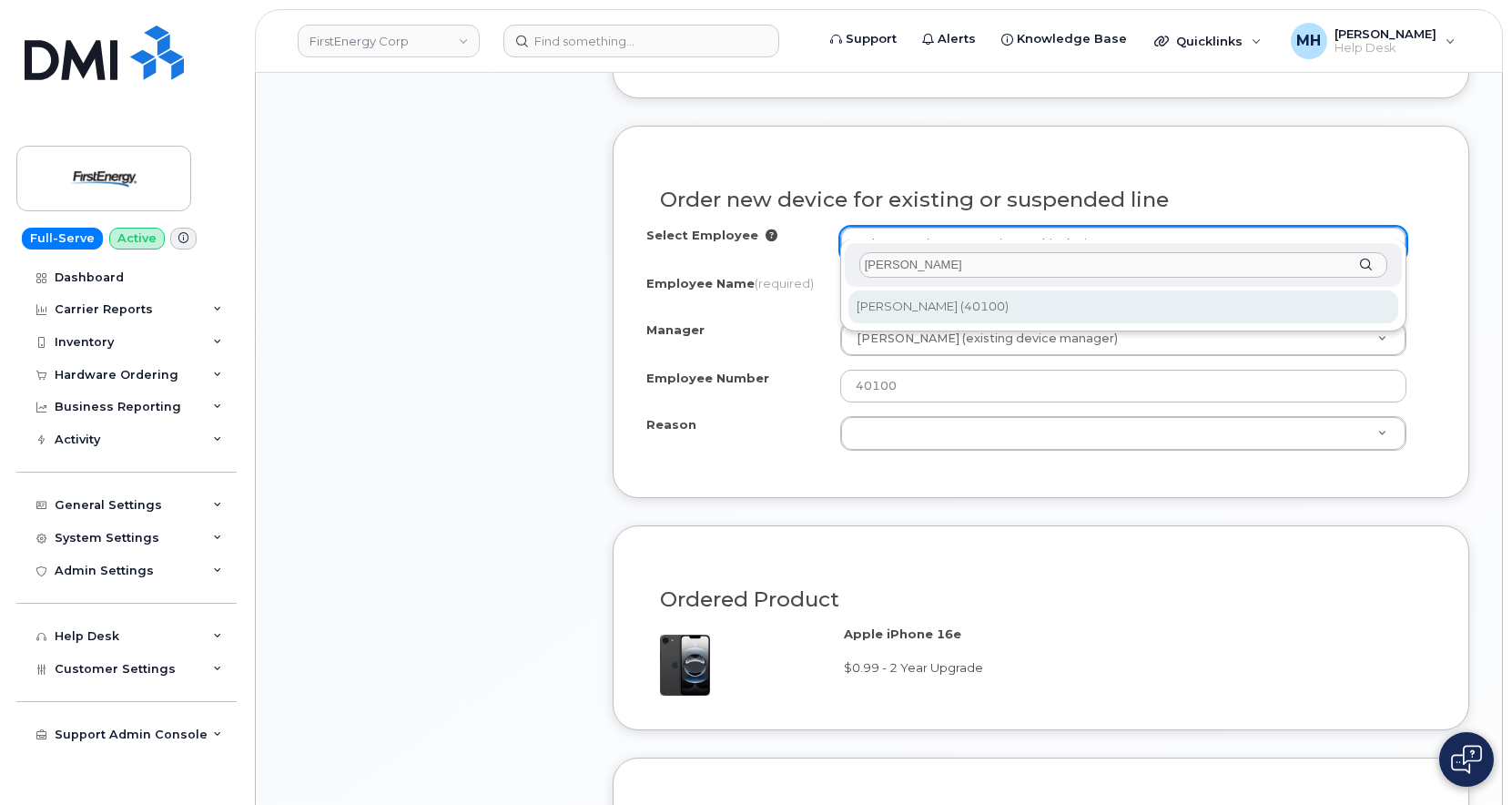
type input "[PERSON_NAME]"
type input "2083454"
type input "[PERSON_NAME]"
select select "2066478"
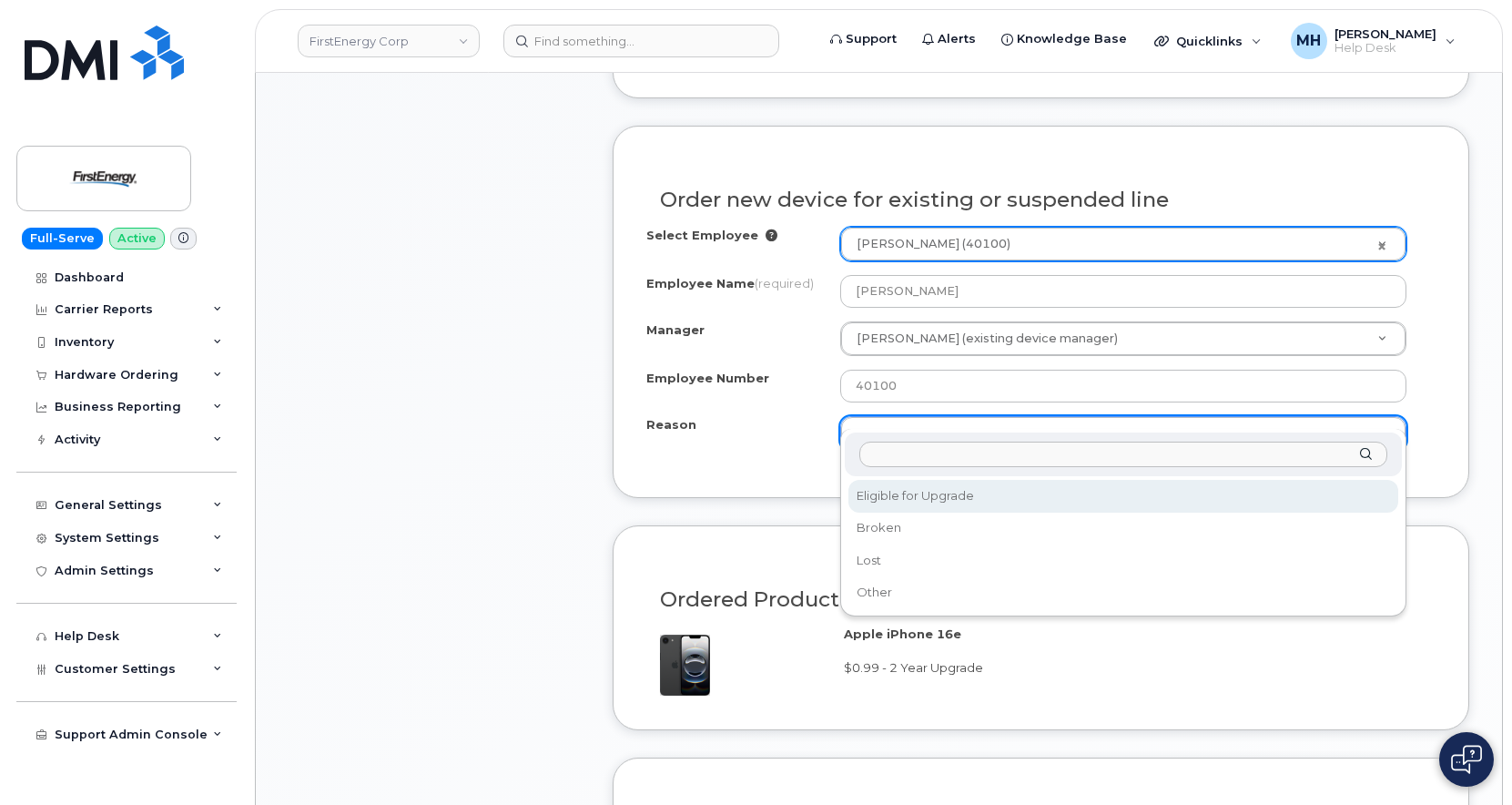
select select "eligible_for_upgrade"
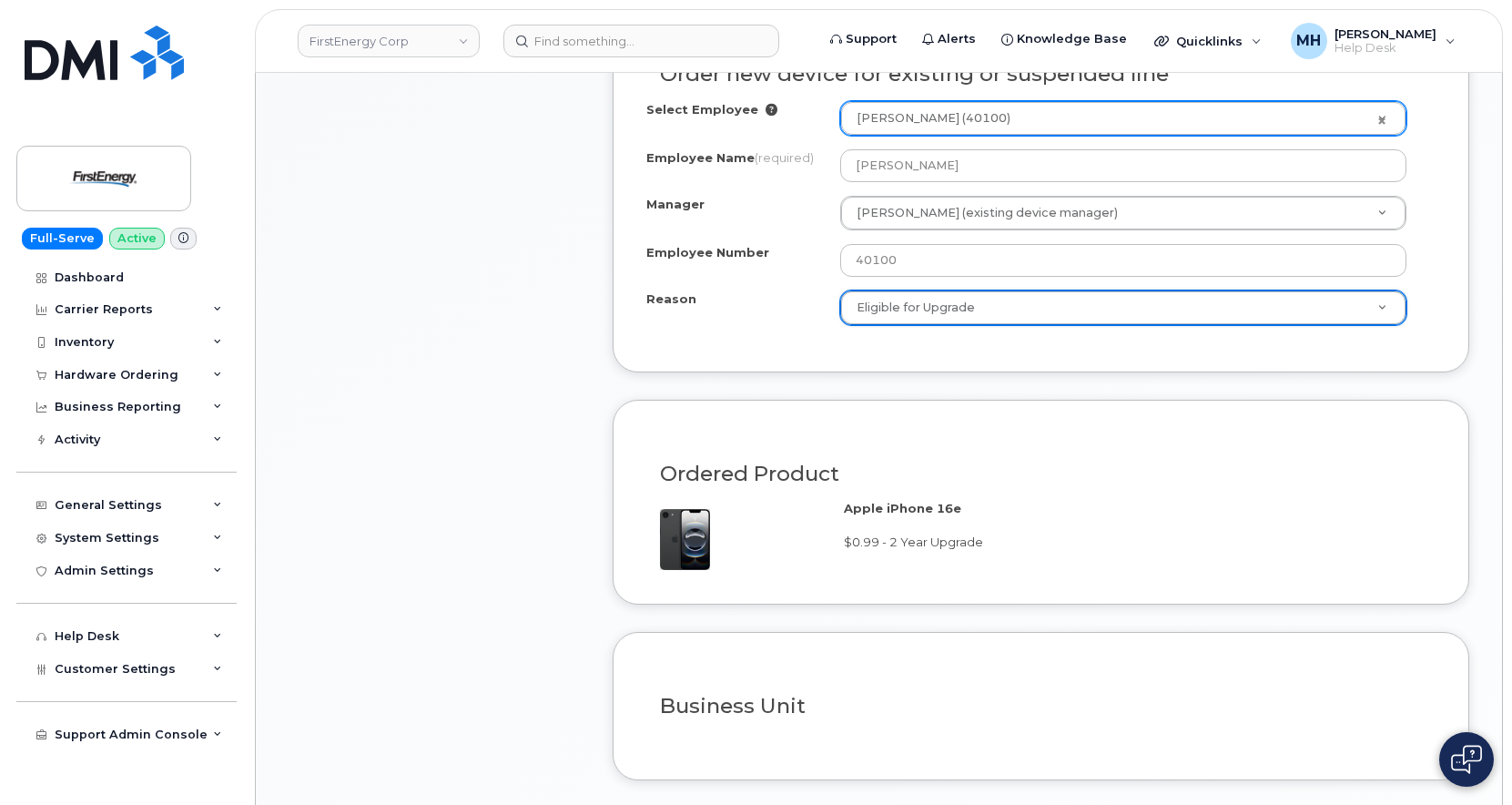
scroll to position [1184, 0]
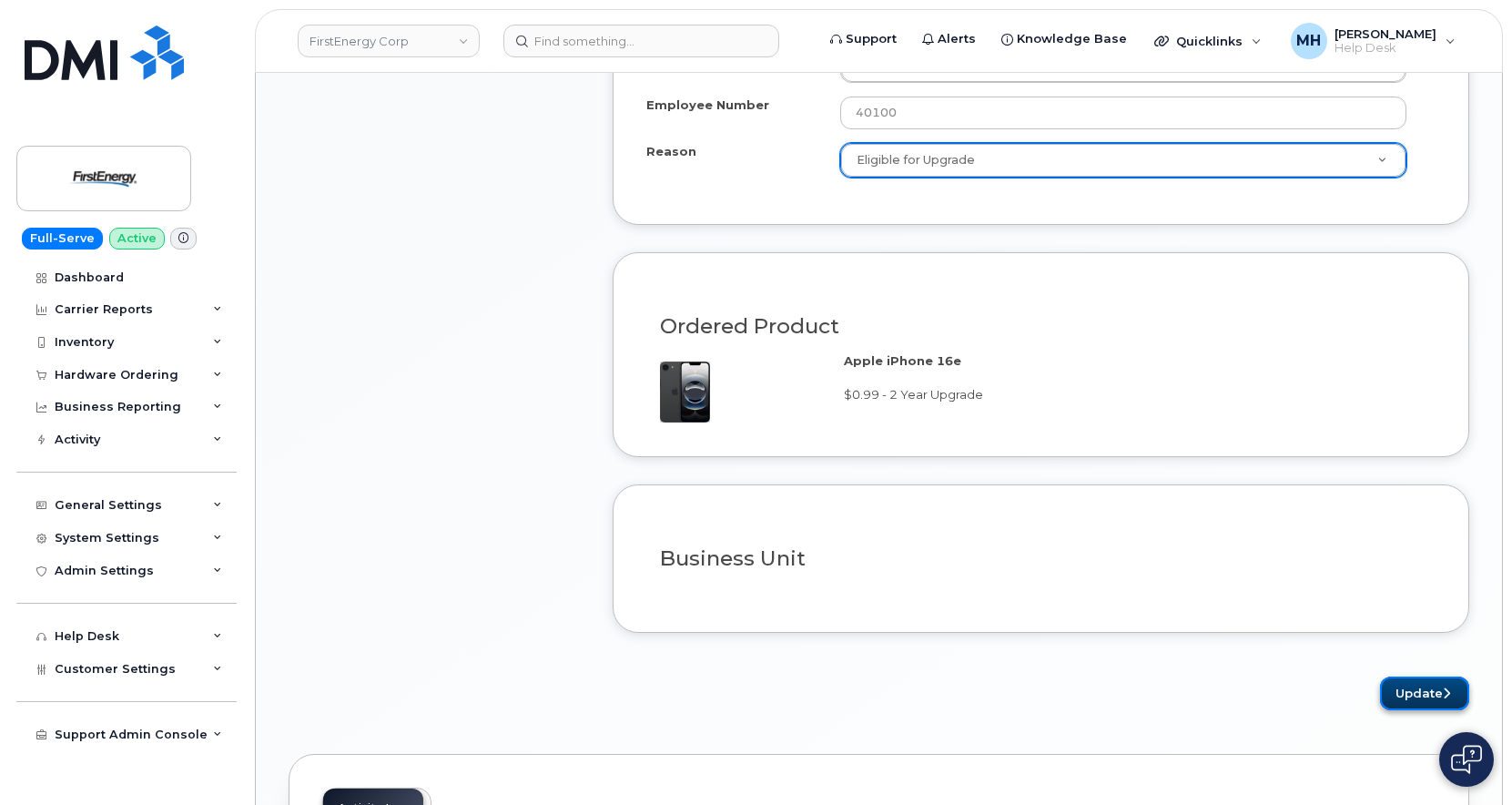
click at [1417, 686] on button "Update" at bounding box center [1424, 693] width 89 height 34
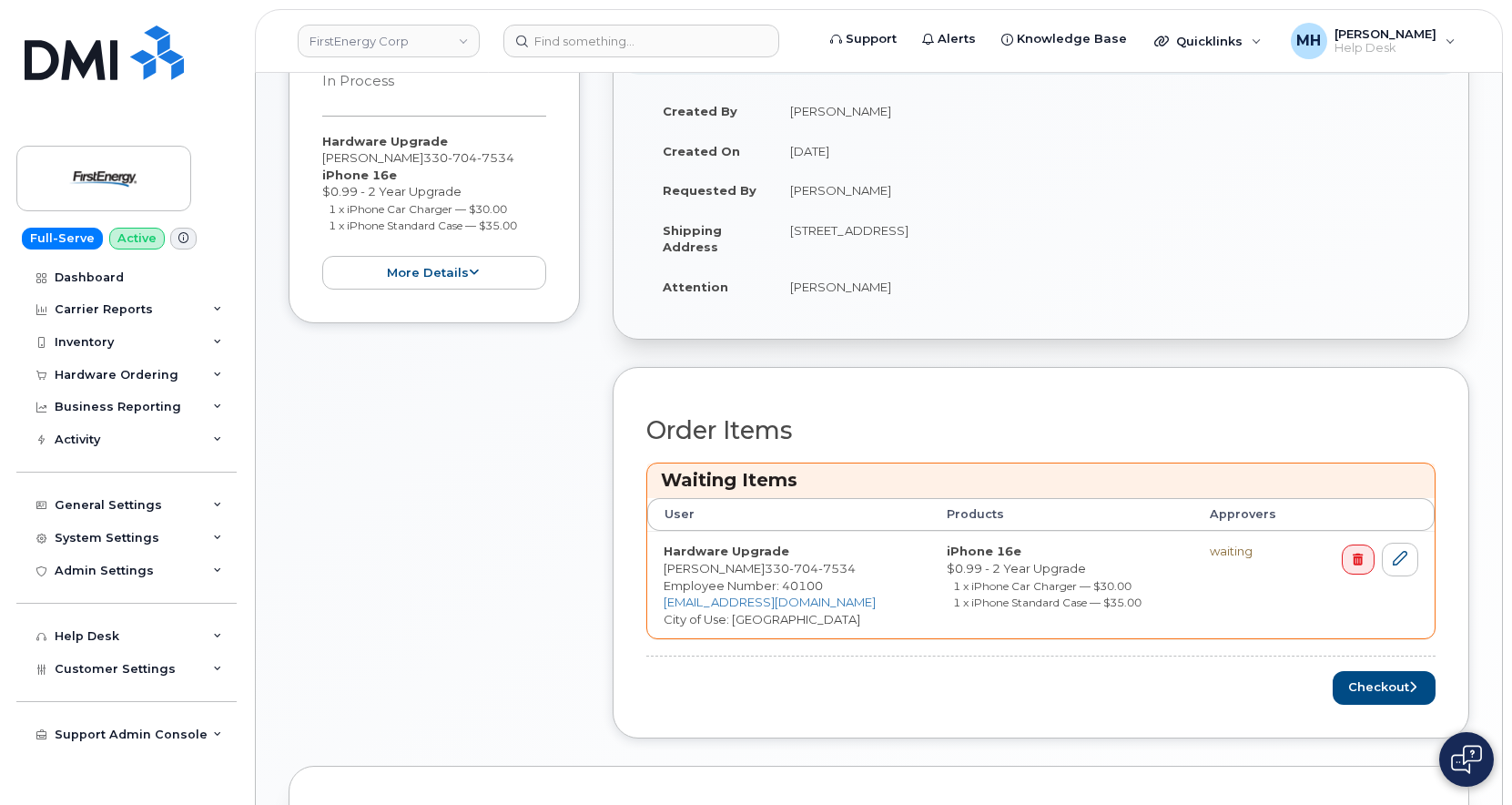
scroll to position [637, 0]
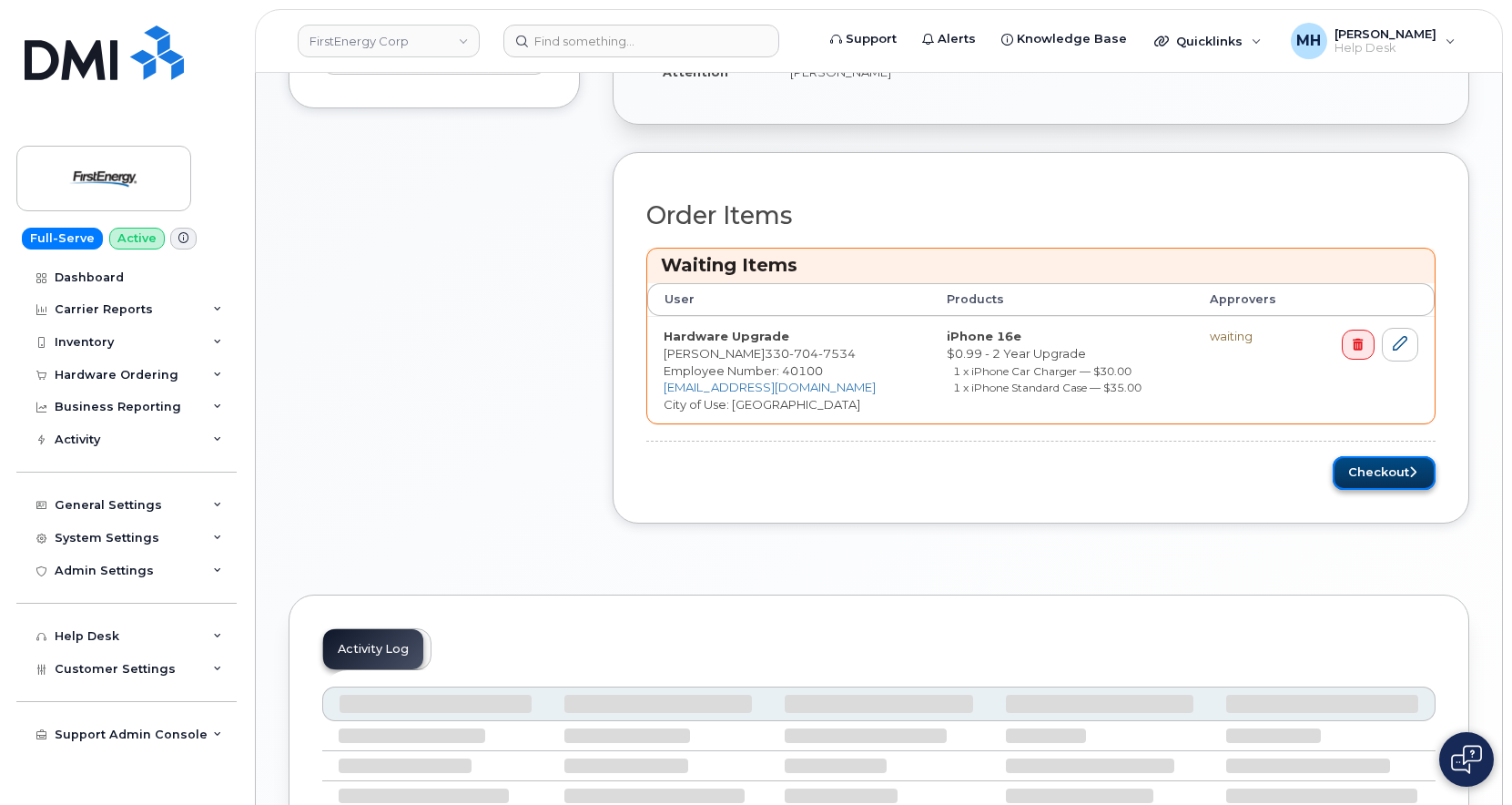
click at [1356, 462] on button "Checkout" at bounding box center [1384, 473] width 103 height 34
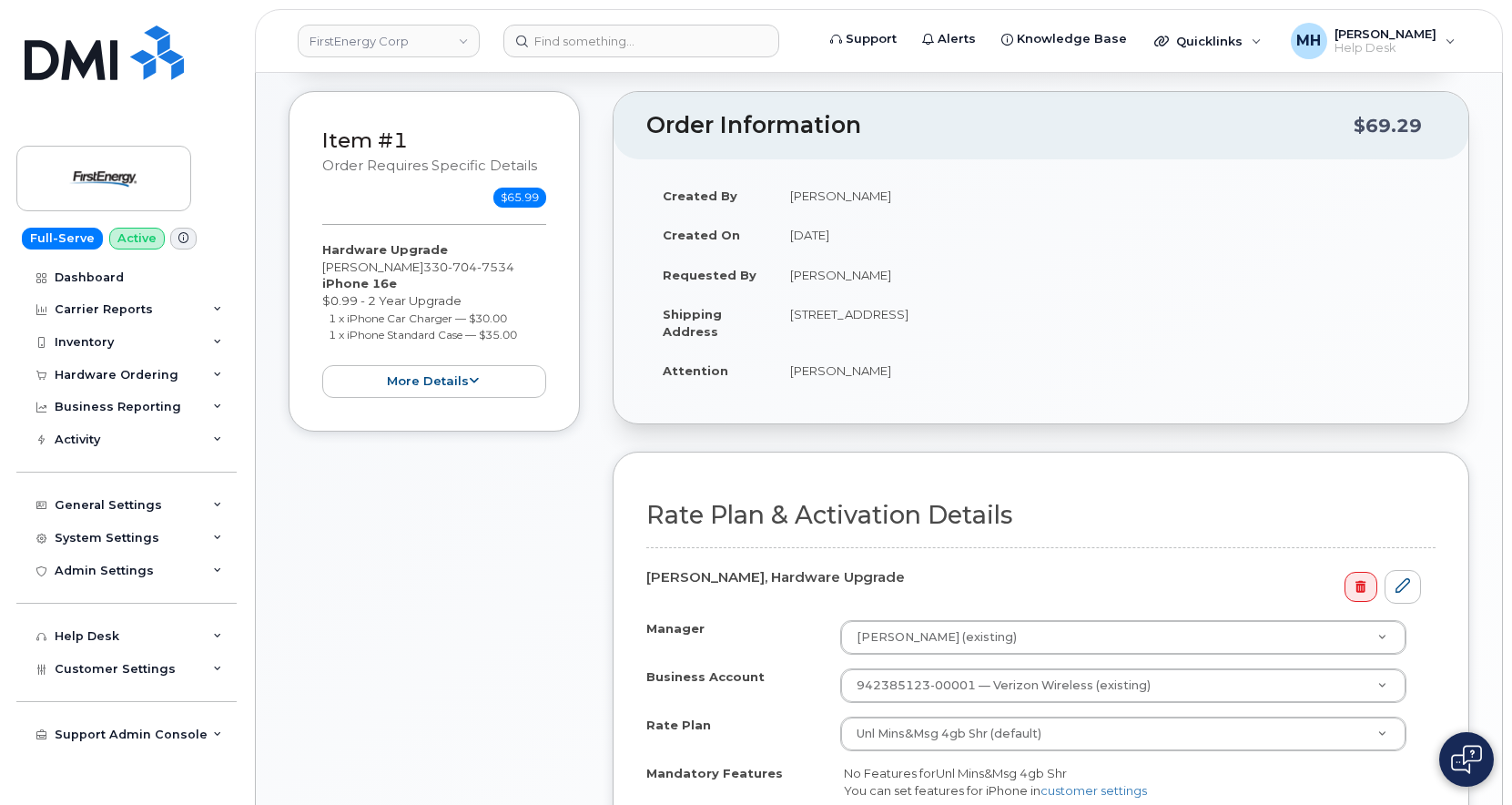
scroll to position [546, 0]
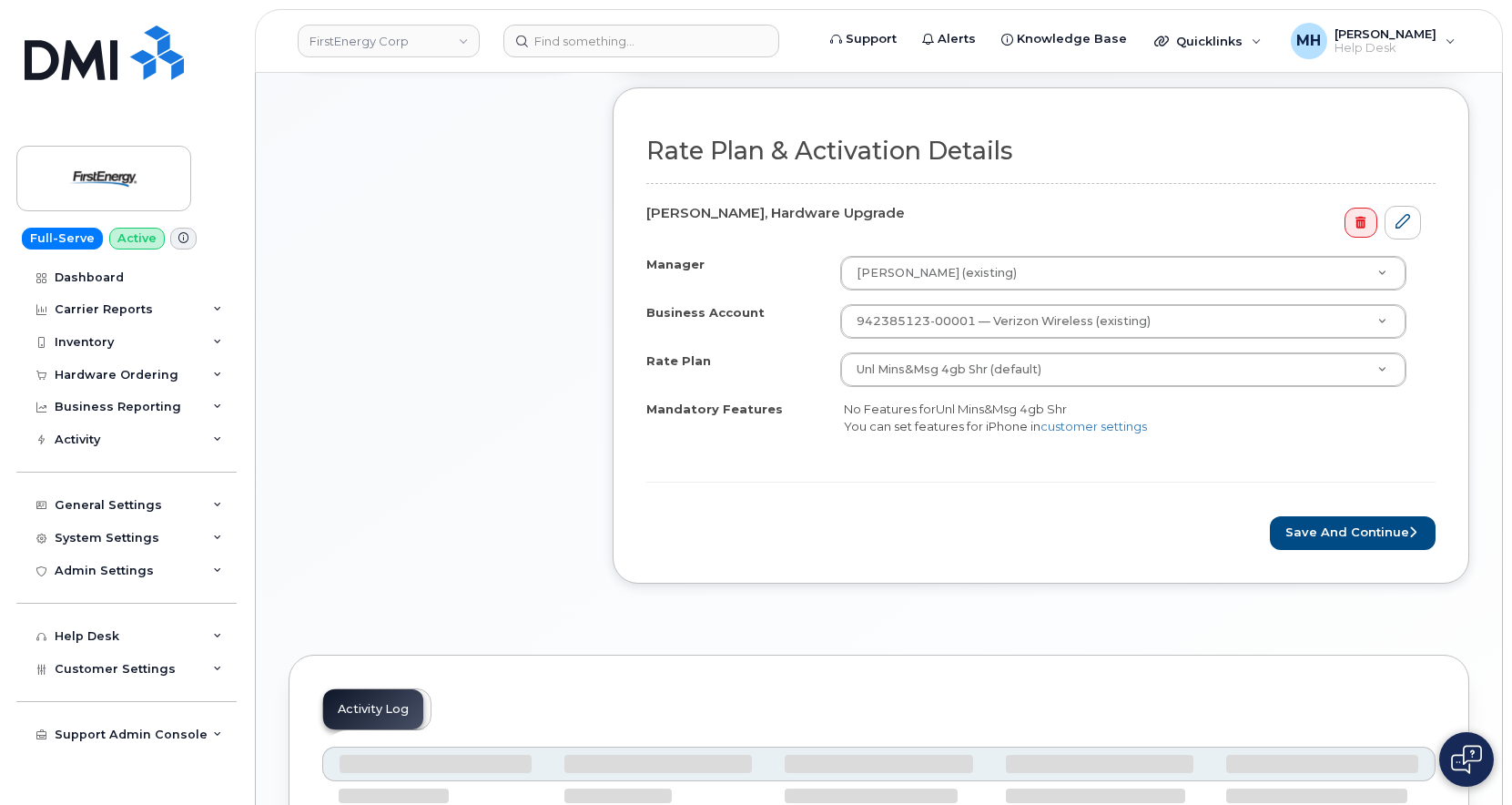
click at [1308, 564] on div "Rate Plan & Activation Details Brian P Coyne, Hardware Upgrade Manager Andrew D…" at bounding box center [1041, 335] width 857 height 495
click at [1327, 537] on button "Save and Continue" at bounding box center [1353, 533] width 166 height 34
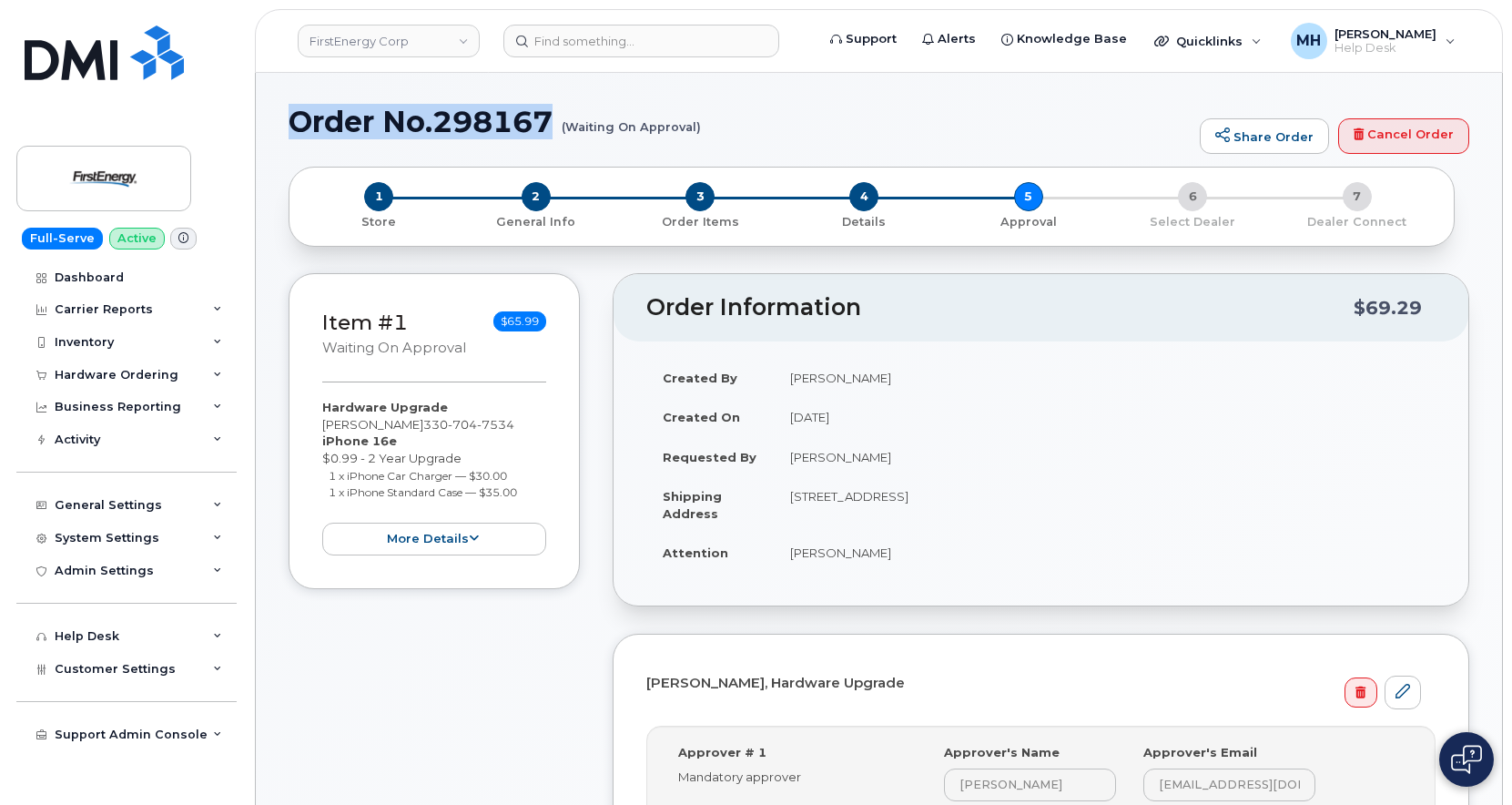
drag, startPoint x: 289, startPoint y: 117, endPoint x: 564, endPoint y: 111, distance: 275.1
click at [564, 111] on h1 "Order No.298167 (Waiting On Approval)" at bounding box center [739, 121] width 902 height 32
copy h1 "Order No.298167"
click at [631, 133] on small "(Waiting On Approval)" at bounding box center [631, 119] width 139 height 28
drag, startPoint x: 367, startPoint y: 121, endPoint x: 696, endPoint y: 125, distance: 329.0
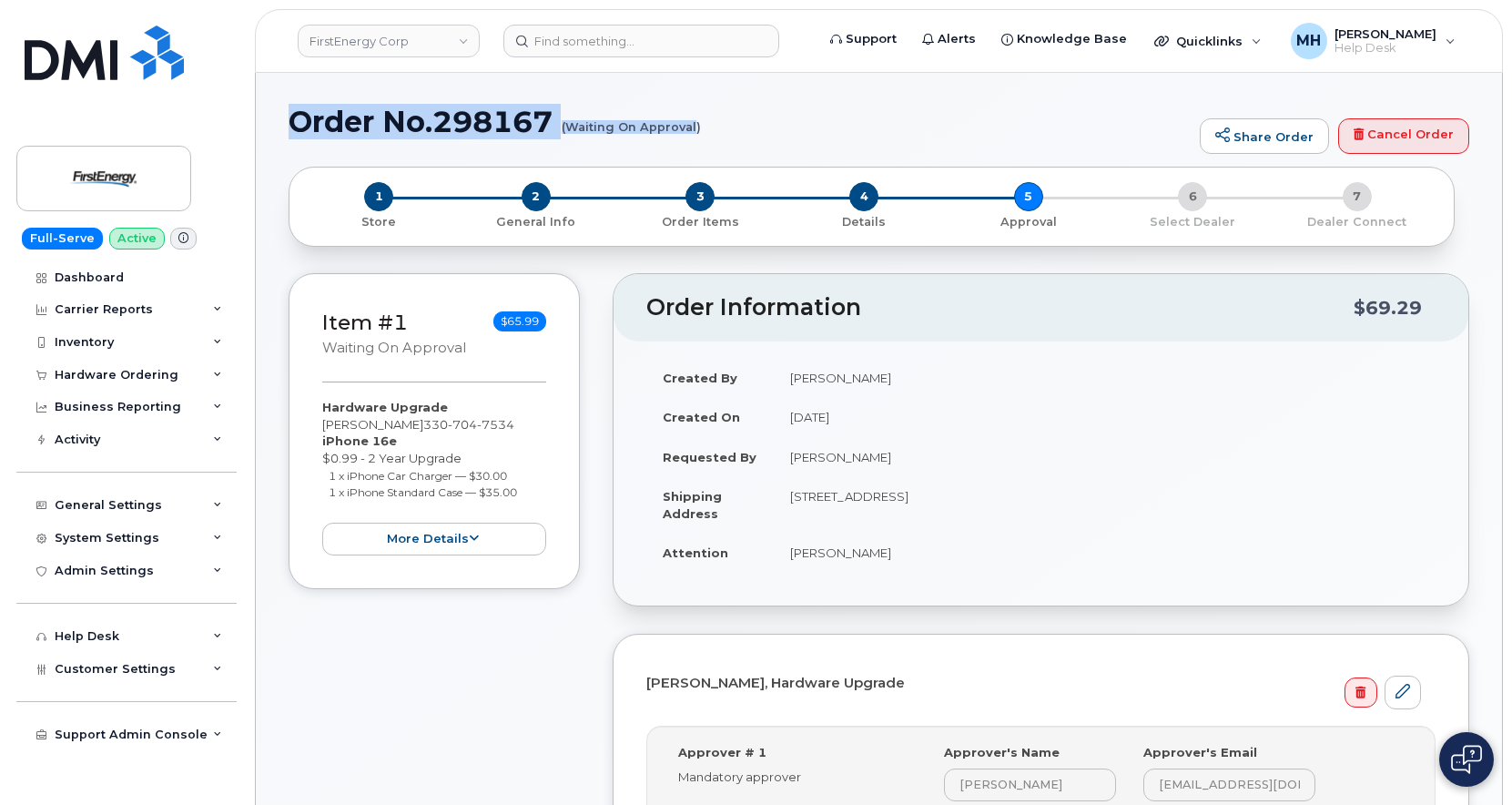
copy h1 "Order No.298167 (Waiting On Approval"
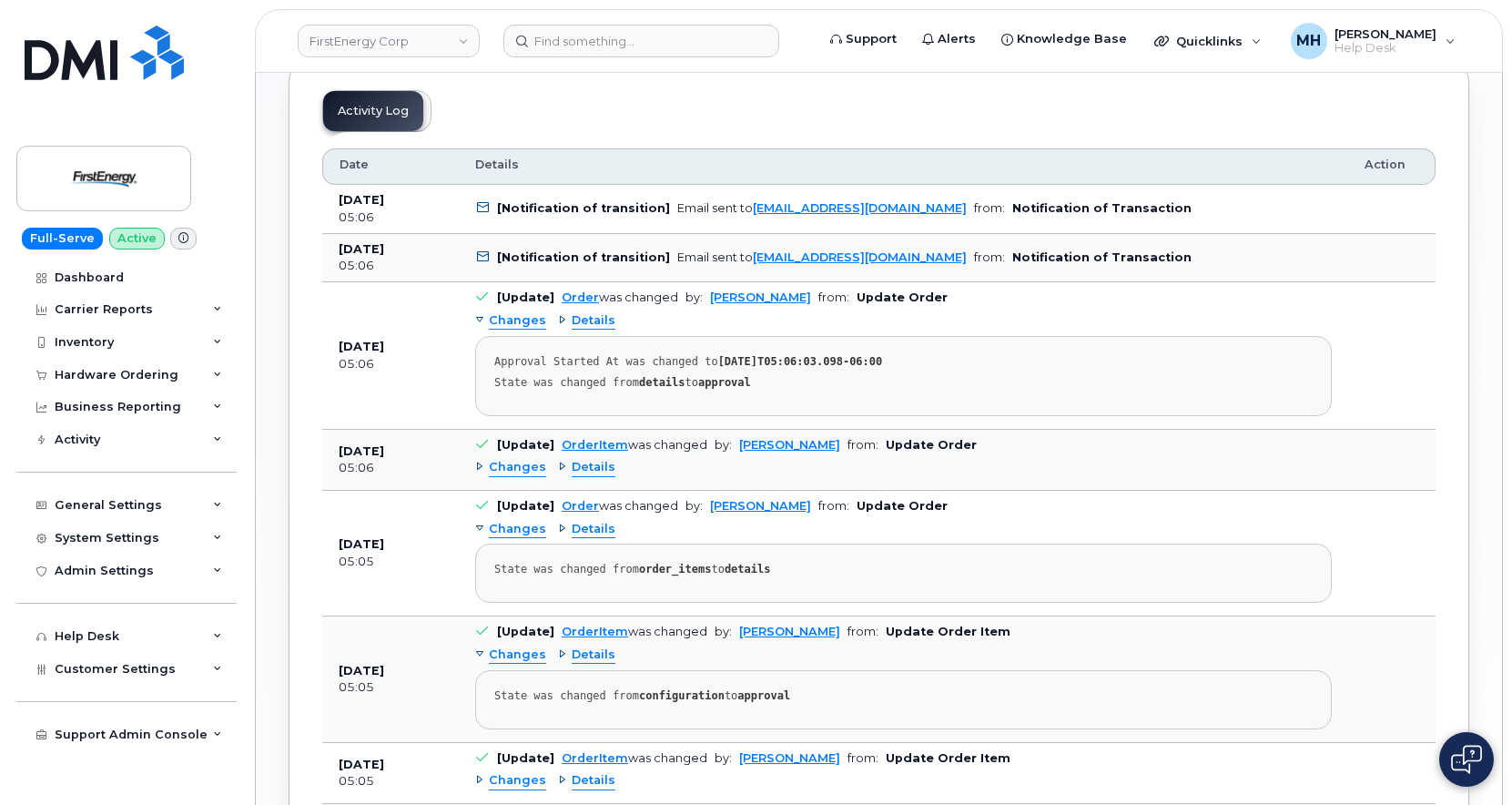
scroll to position [819, 0]
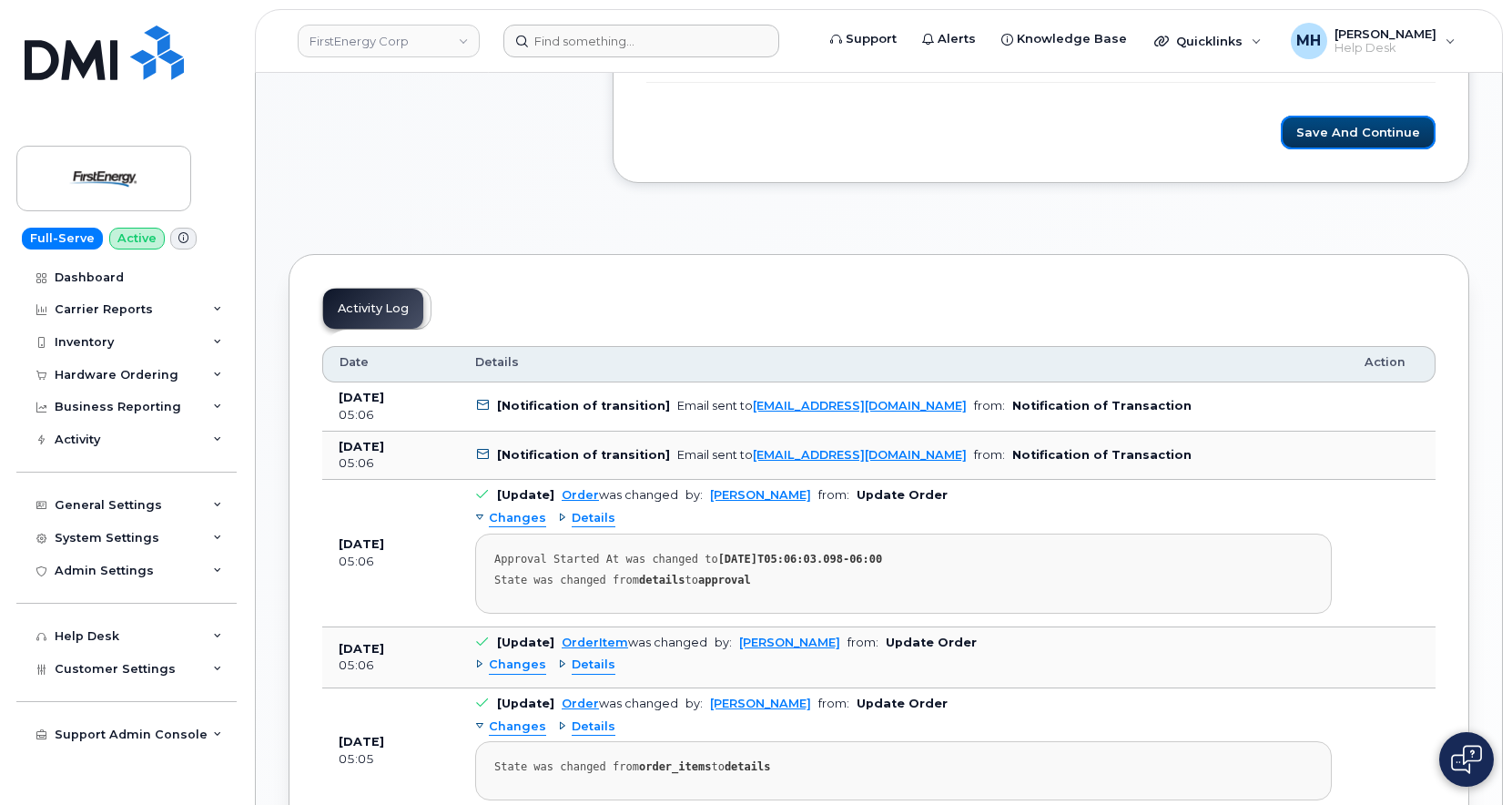
click at [1329, 132] on button "Save and Continue" at bounding box center [1359, 132] width 154 height 34
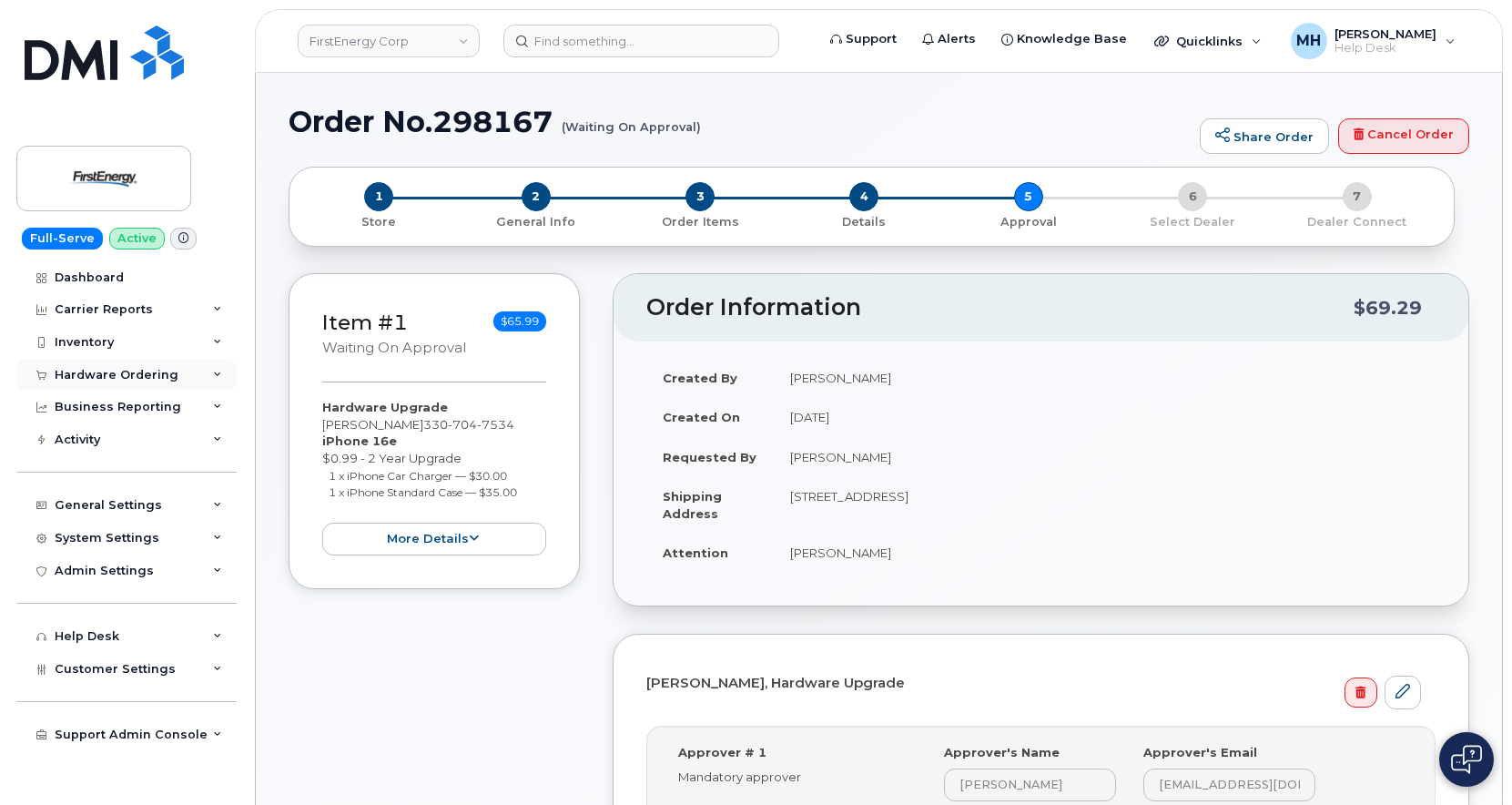
click at [112, 376] on div "Hardware Ordering" at bounding box center [117, 375] width 124 height 14
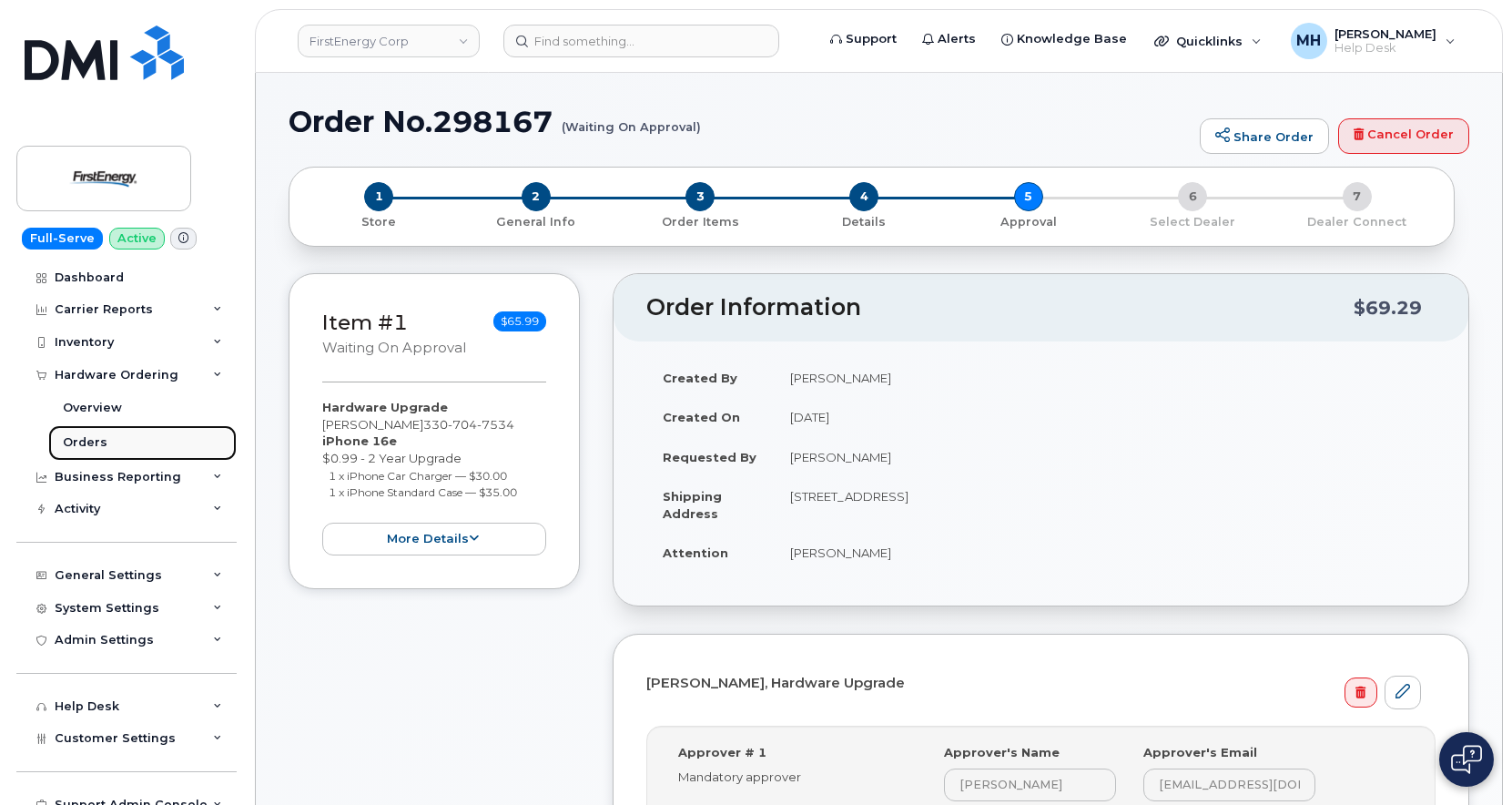
click at [104, 444] on link "Orders" at bounding box center [142, 443] width 188 height 35
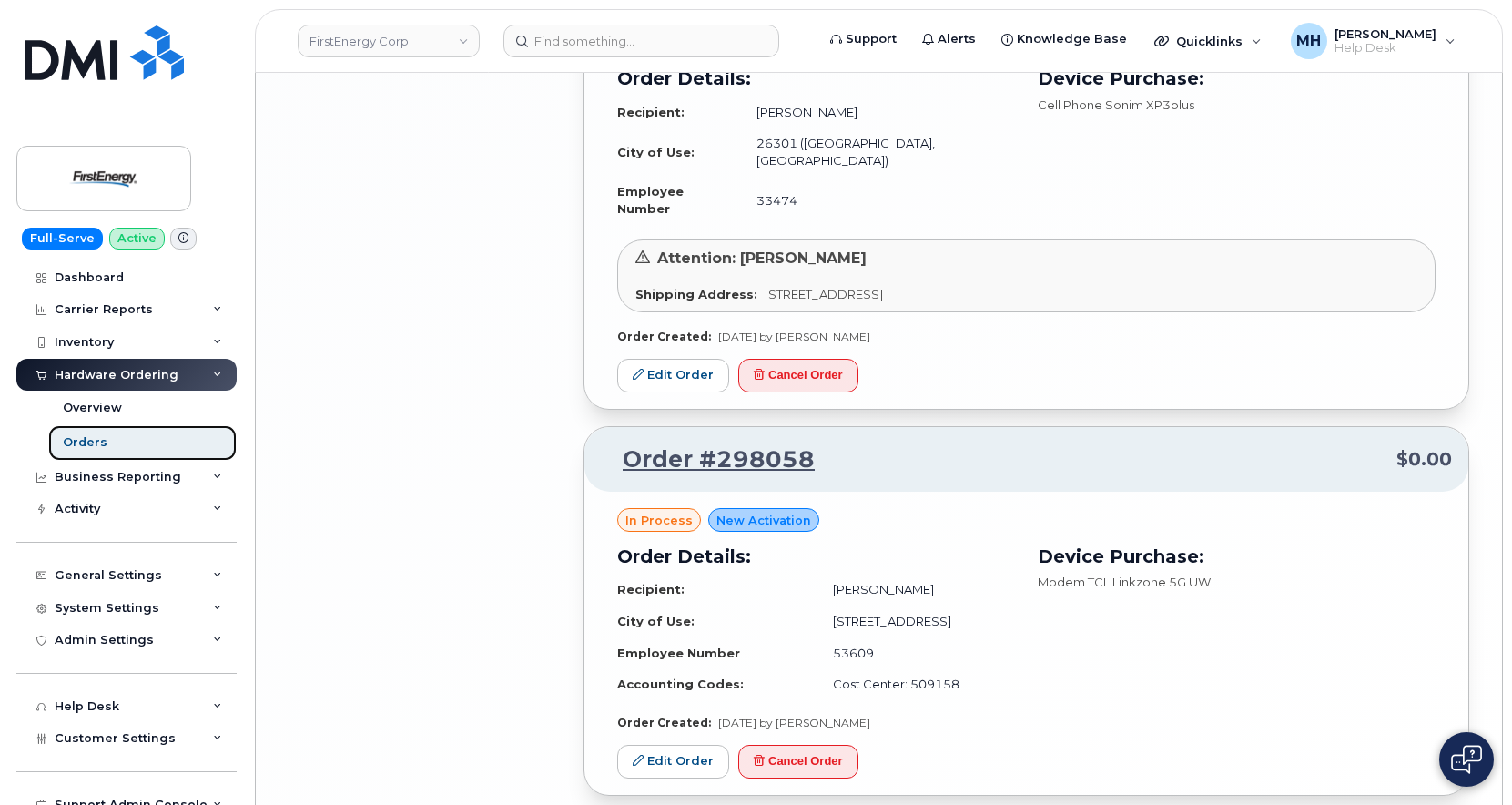
scroll to position [3993, 0]
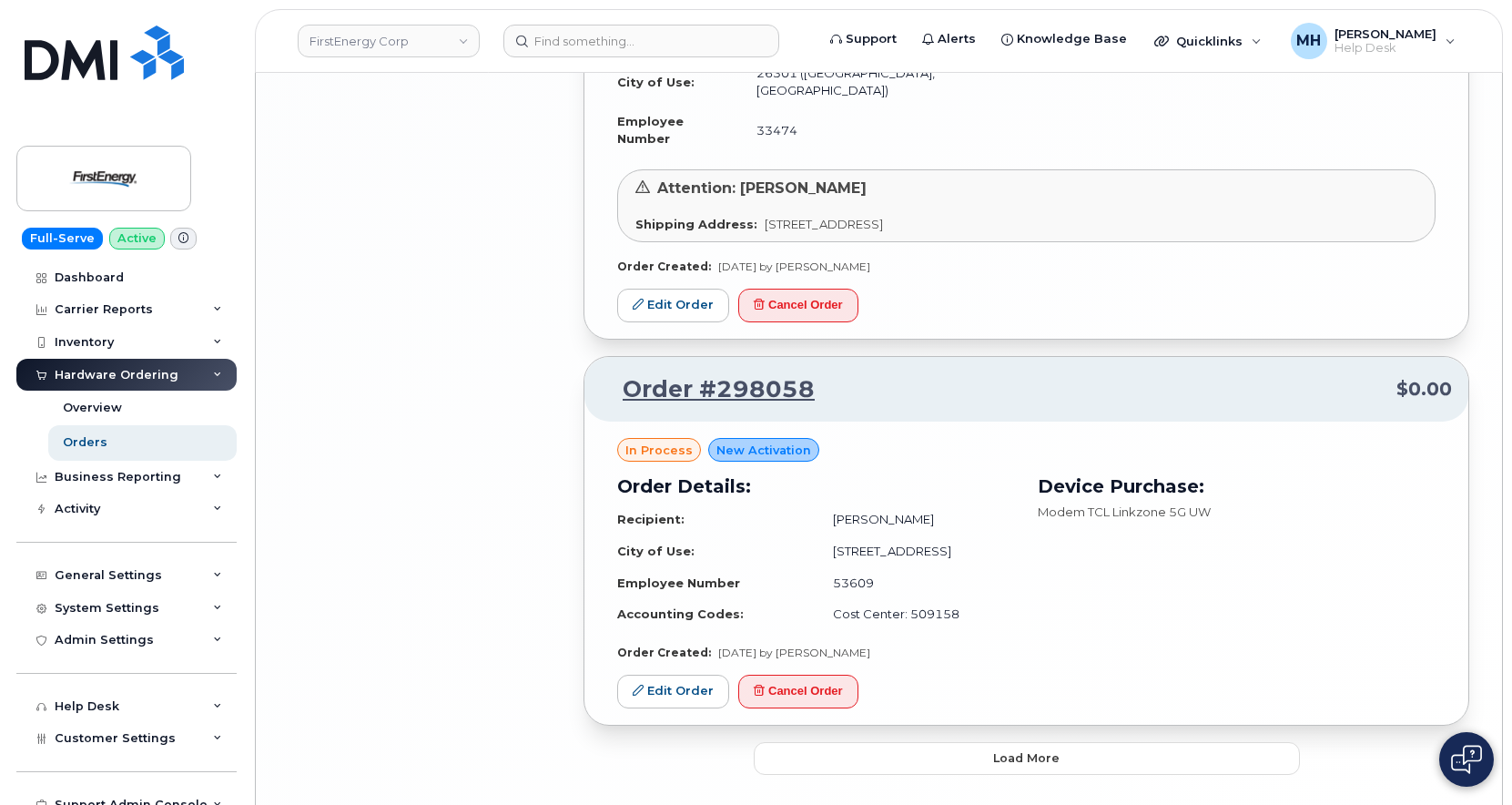
click at [1042, 653] on div "in process New Activation Order Details: Recipient: [PERSON_NAME] City of Use: …" at bounding box center [1027, 572] width 884 height 302
click at [1033, 742] on button "Load more" at bounding box center [1027, 759] width 546 height 33
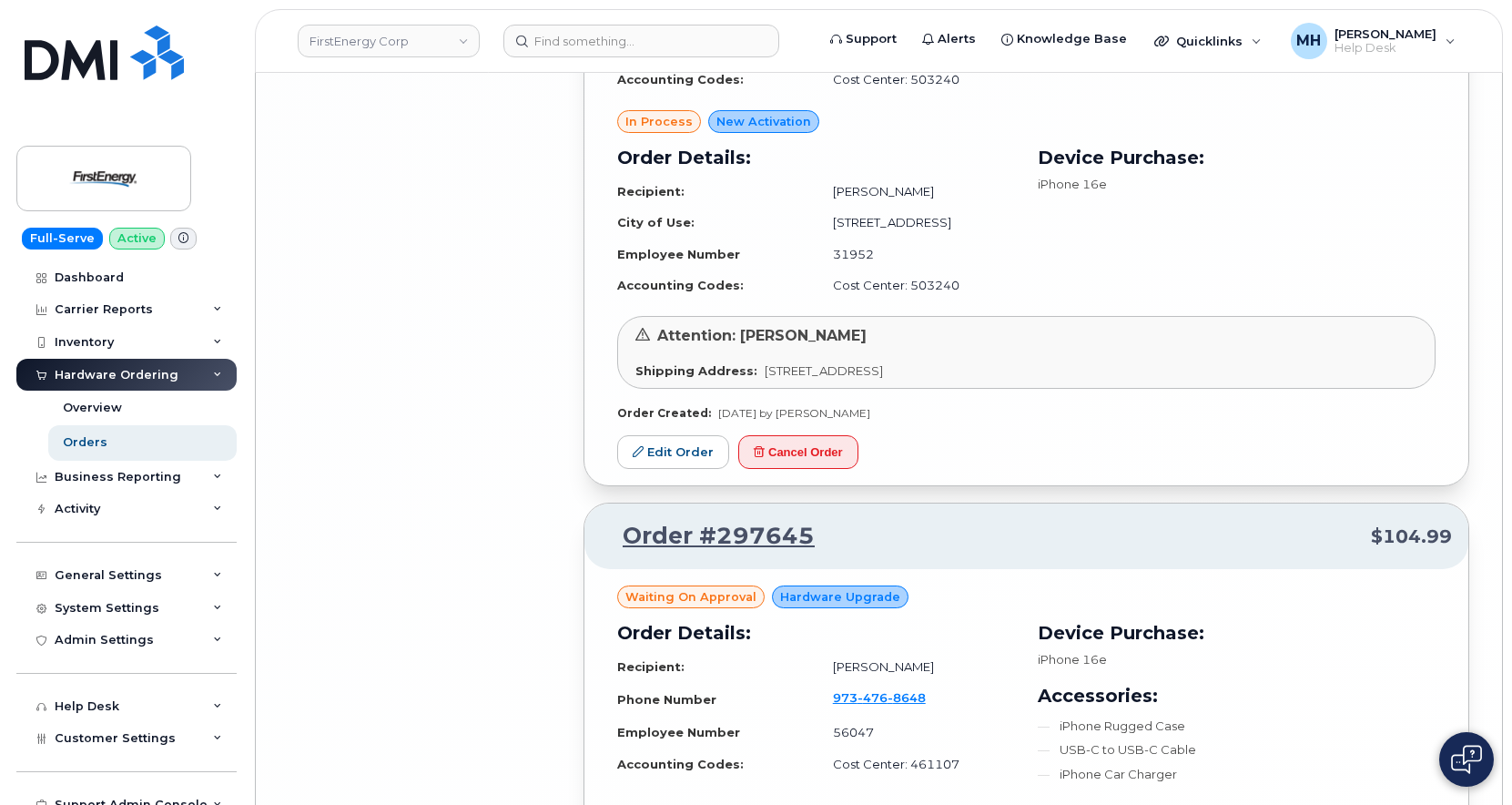
scroll to position [8341, 0]
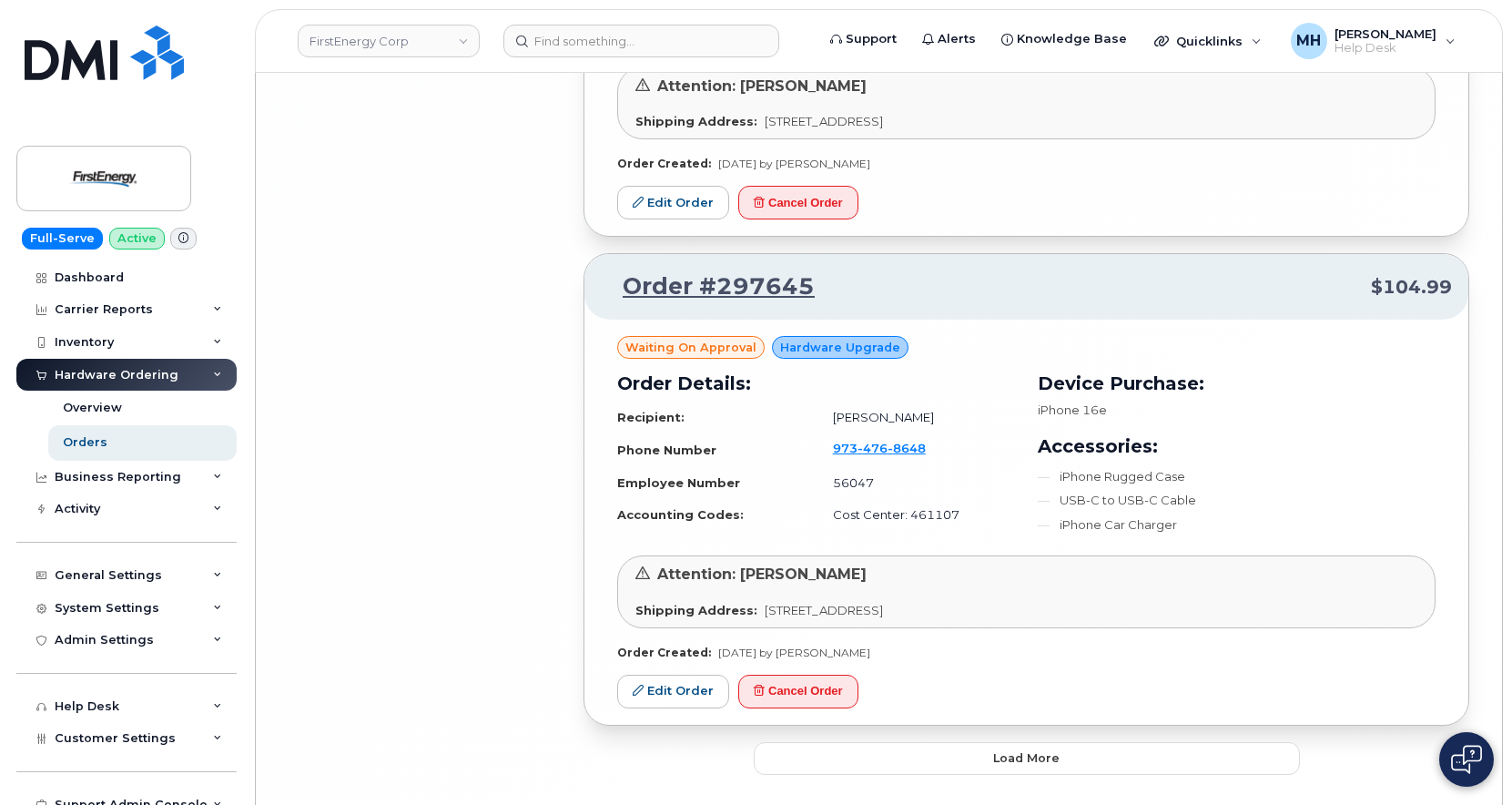
click at [1003, 750] on span "Load more" at bounding box center [1026, 759] width 67 height 17
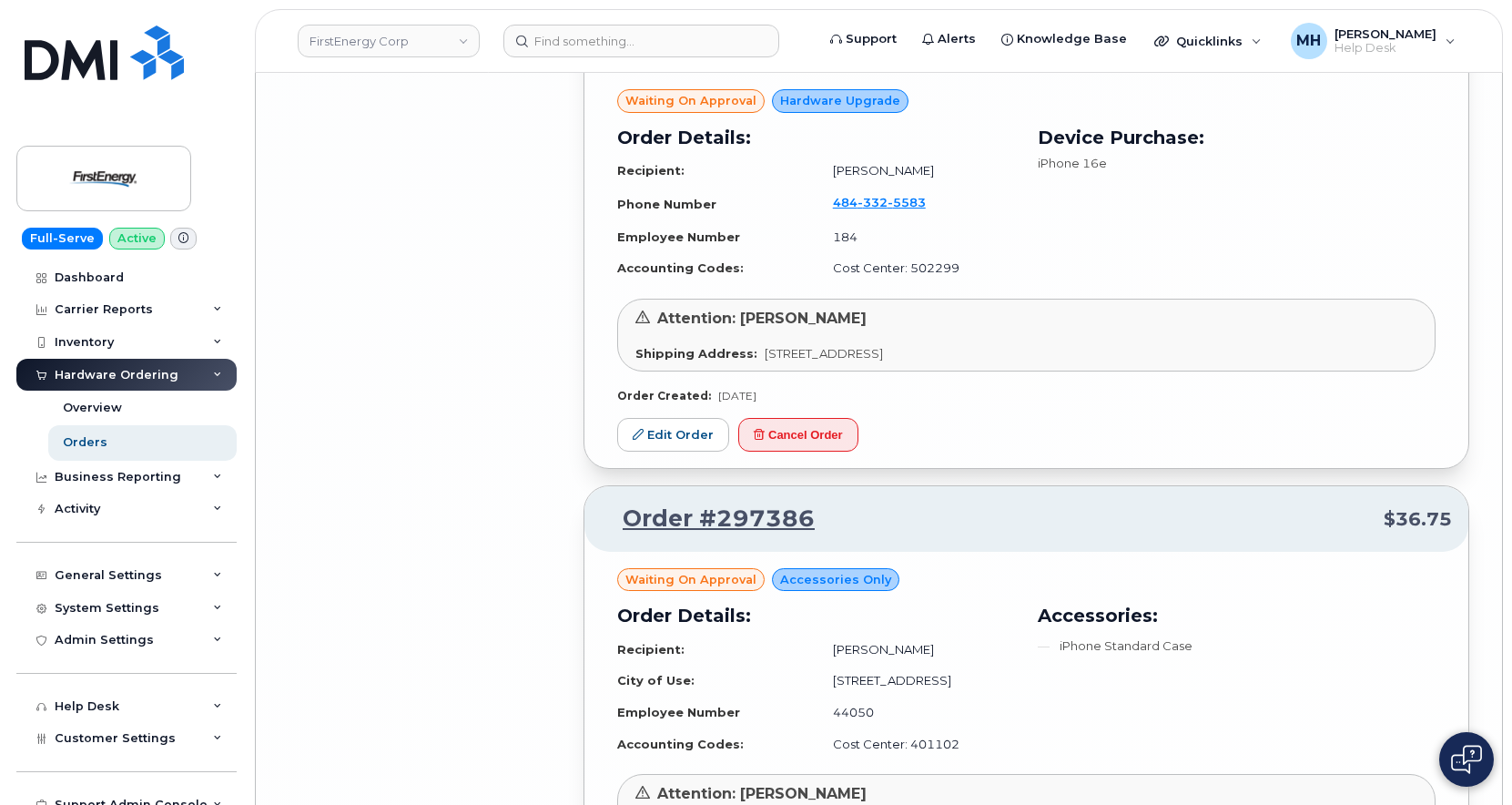
scroll to position [11438, 0]
